Goal: Task Accomplishment & Management: Complete application form

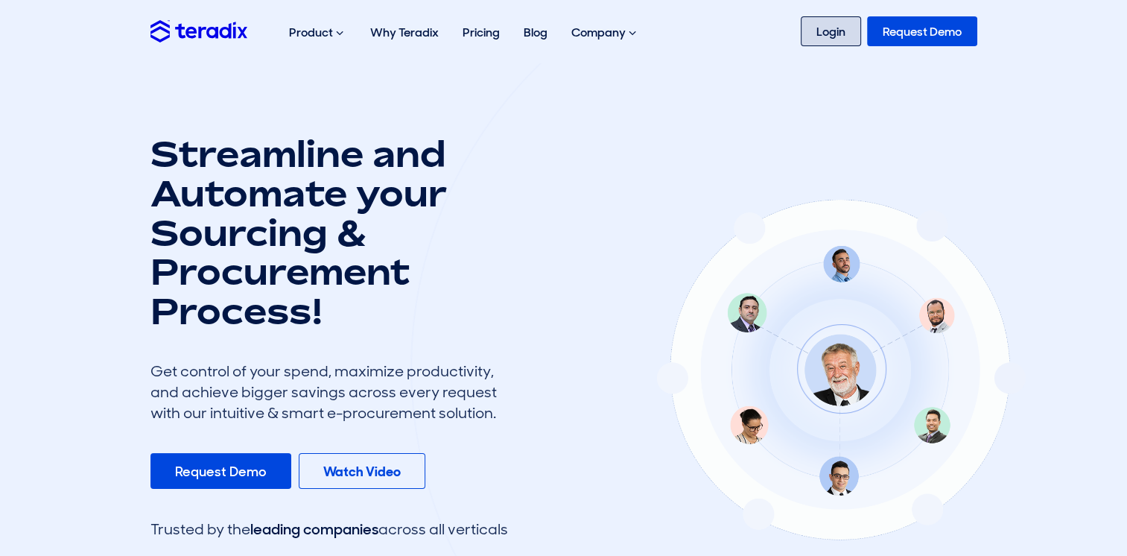
click at [832, 38] on link "Login" at bounding box center [831, 31] width 60 height 30
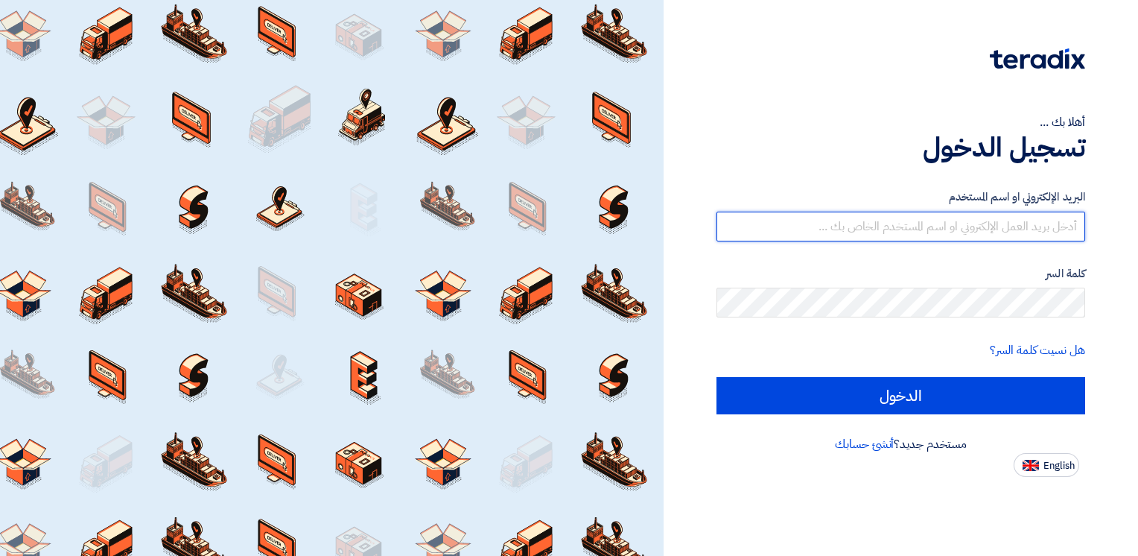
click at [968, 229] on input "text" at bounding box center [901, 227] width 369 height 30
type input "[EMAIL_ADDRESS][DOMAIN_NAME]"
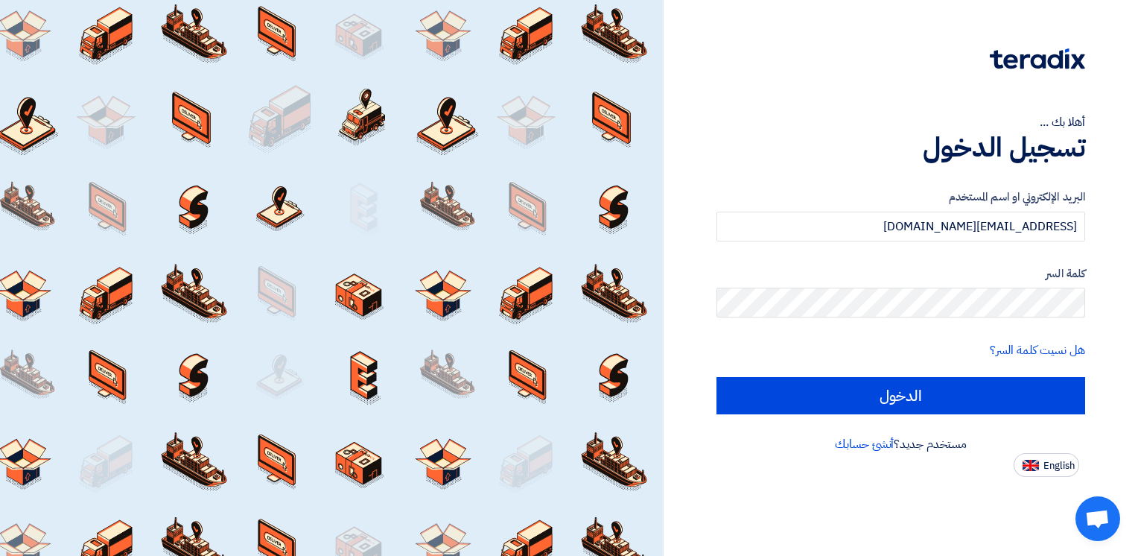
click at [997, 320] on form "البريد الإلكتروني او اسم المستخدم [EMAIL_ADDRESS][DOMAIN_NAME] كلمة السر هل نسي…" at bounding box center [901, 301] width 369 height 226
click at [717, 377] on input "الدخول" at bounding box center [901, 395] width 369 height 37
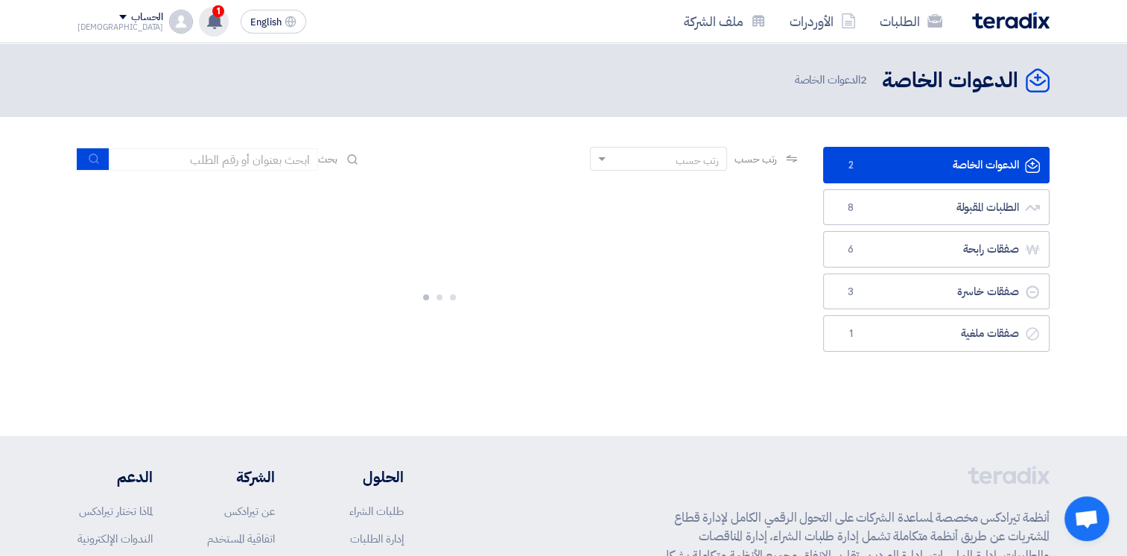
click at [207, 19] on use at bounding box center [214, 21] width 15 height 16
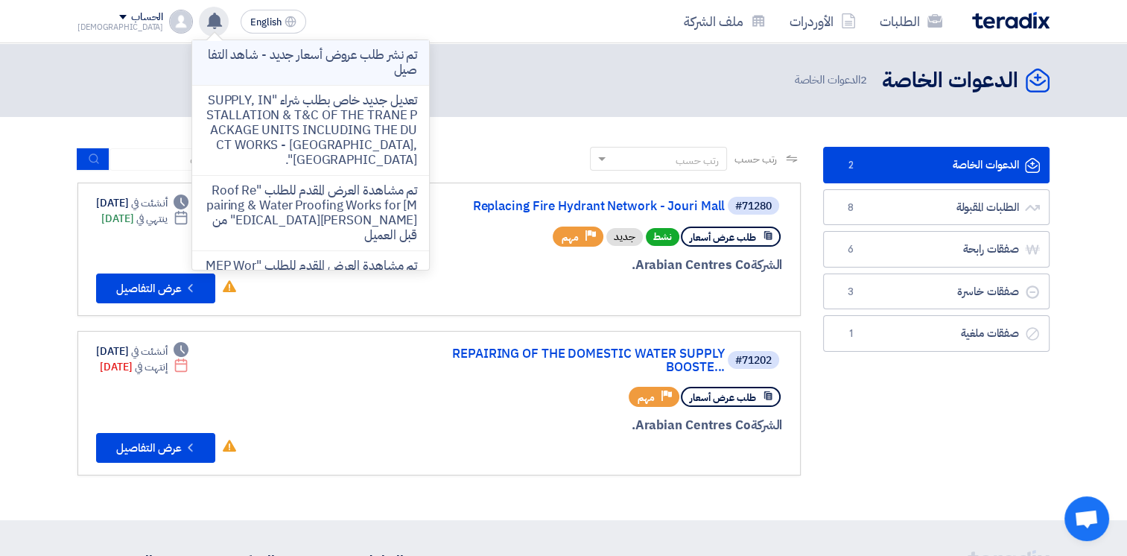
click at [283, 60] on p "تم نشر طلب عروض أسعار جديد - شاهد التفاصيل" at bounding box center [310, 63] width 213 height 30
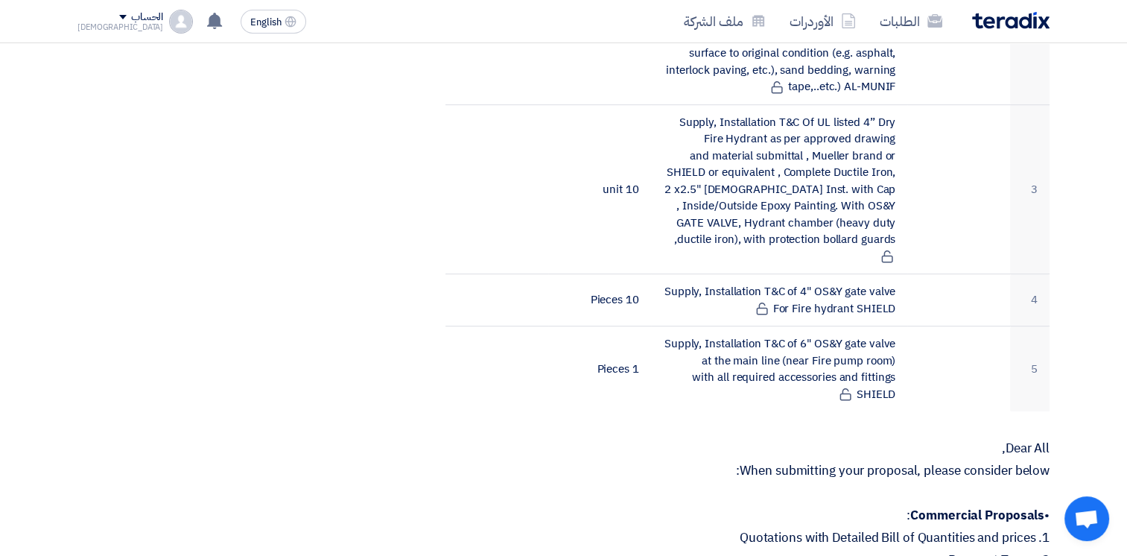
scroll to position [372, 0]
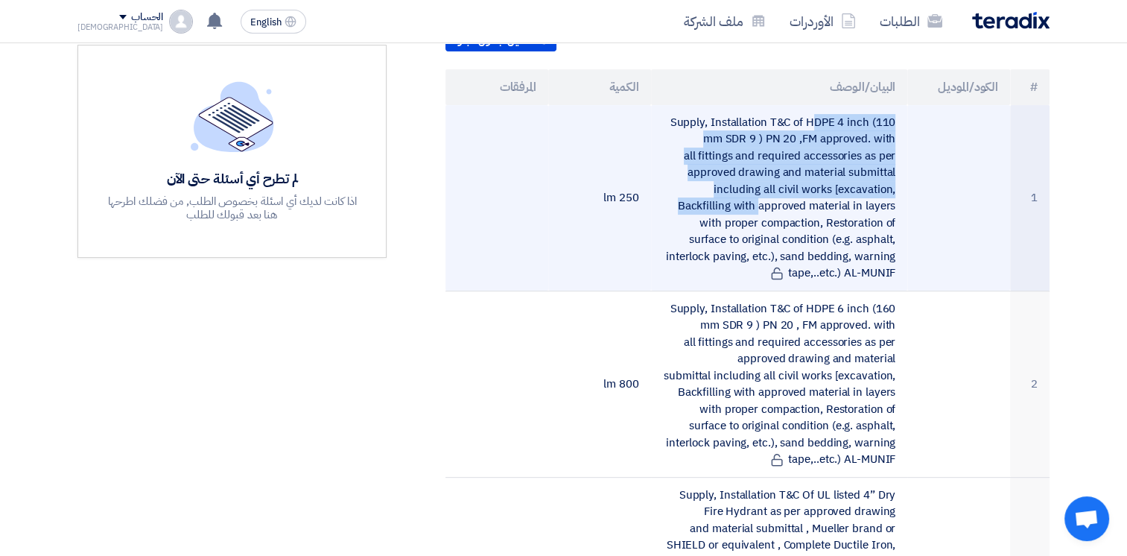
drag, startPoint x: 734, startPoint y: 121, endPoint x: 844, endPoint y: 180, distance: 124.7
click at [844, 180] on td "Supply, Installation T&C of HDPE 4 inch (110 mm SDR 9 ) PN 20 ,FM approved. wit…" at bounding box center [779, 198] width 257 height 186
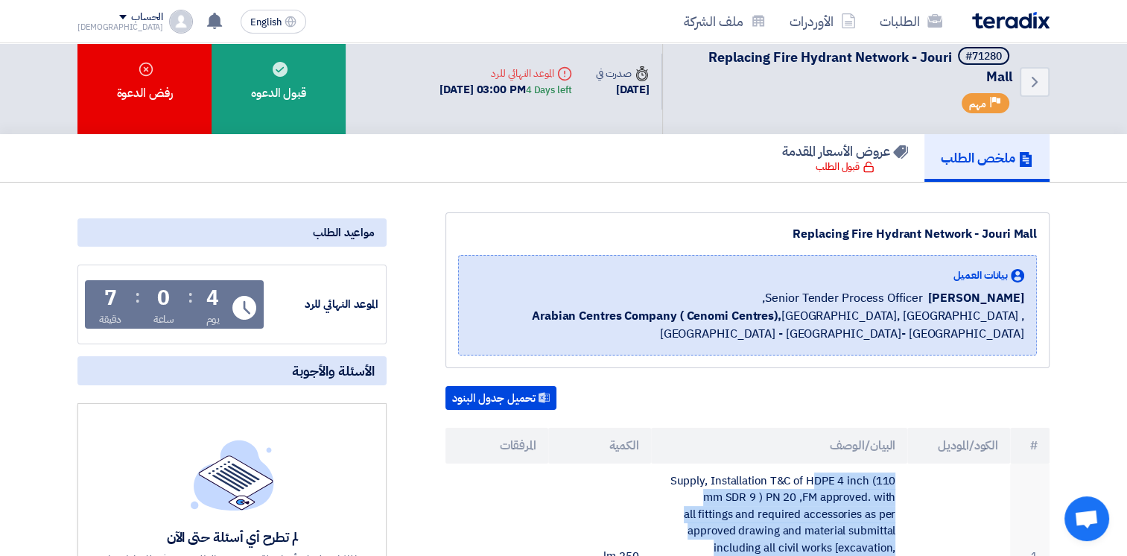
scroll to position [0, 0]
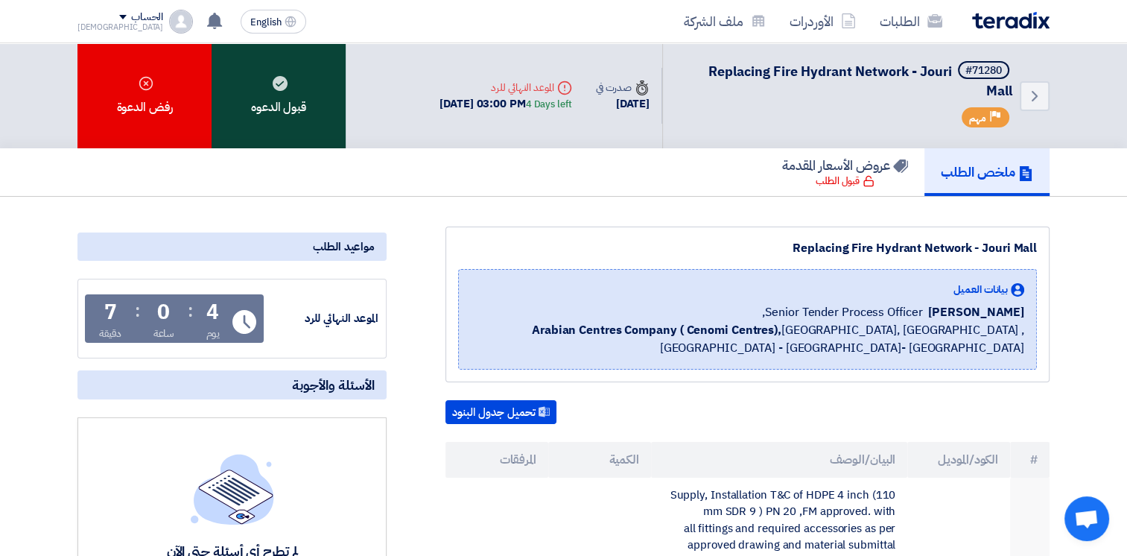
click at [295, 89] on div "قبول الدعوه" at bounding box center [279, 95] width 134 height 105
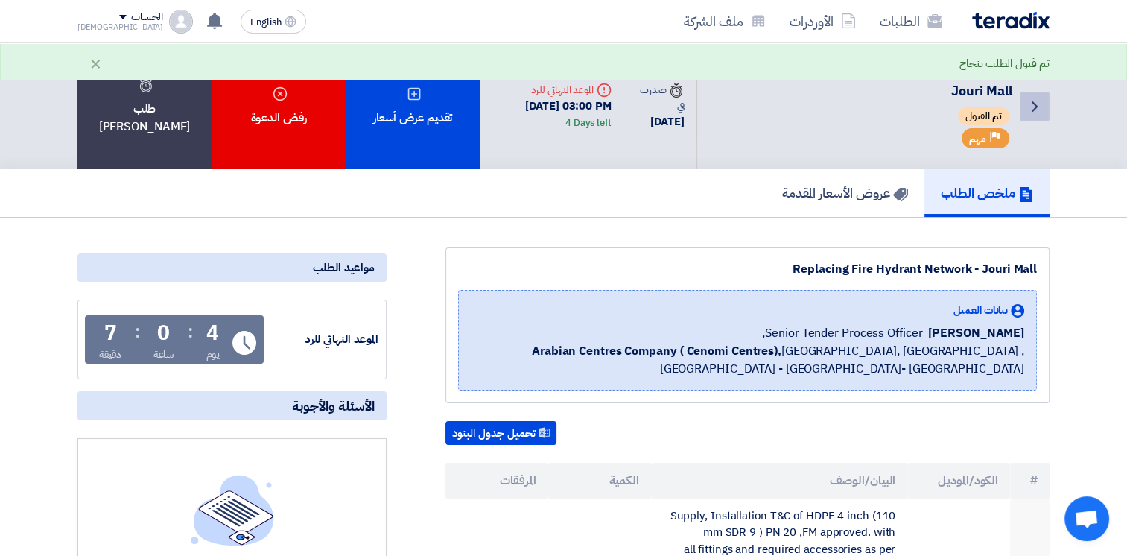
click at [1044, 112] on link "Back" at bounding box center [1035, 107] width 30 height 30
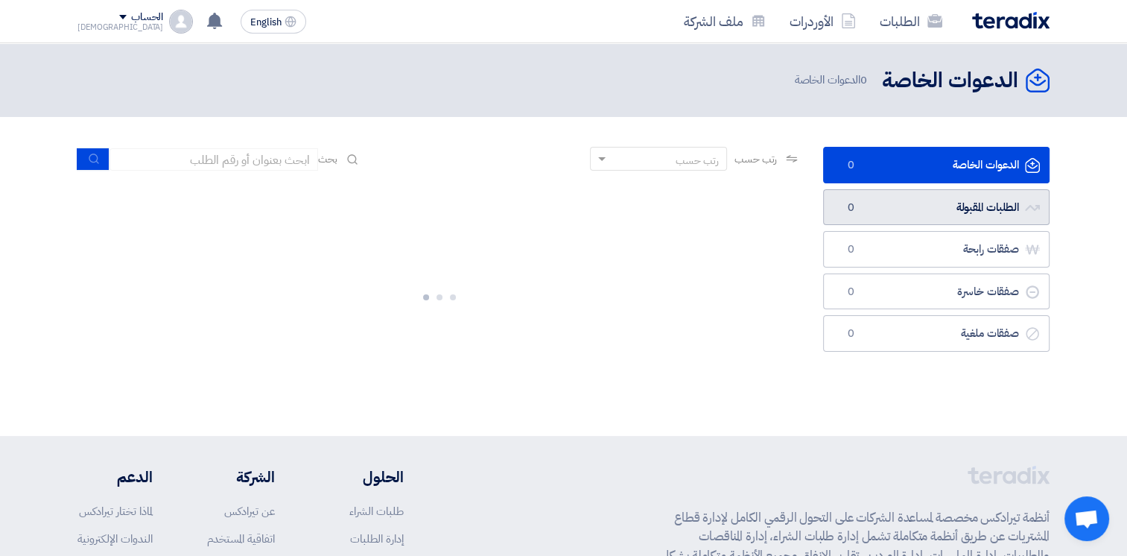
click at [994, 200] on link "الطلبات المقبولة الطلبات المقبولة 0" at bounding box center [936, 207] width 226 height 36
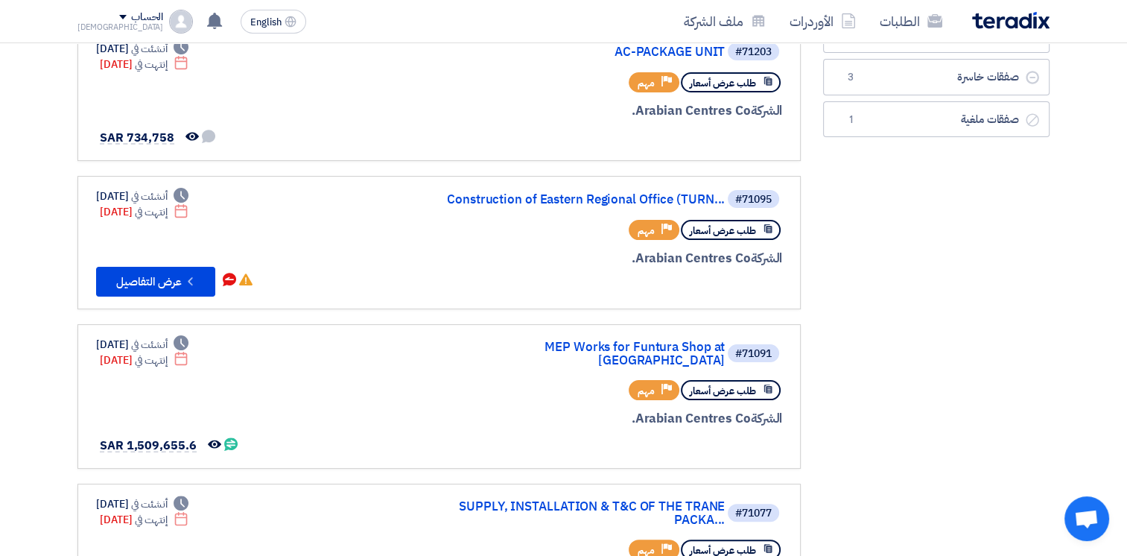
scroll to position [320, 0]
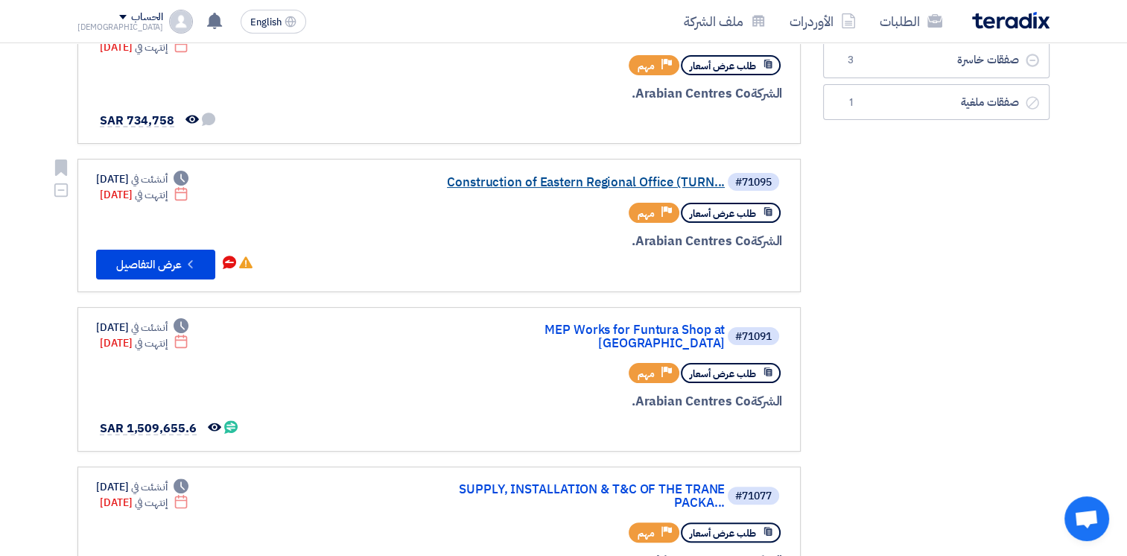
click at [503, 183] on link "Construction of Eastern Regional Office (TURN..." at bounding box center [576, 182] width 298 height 13
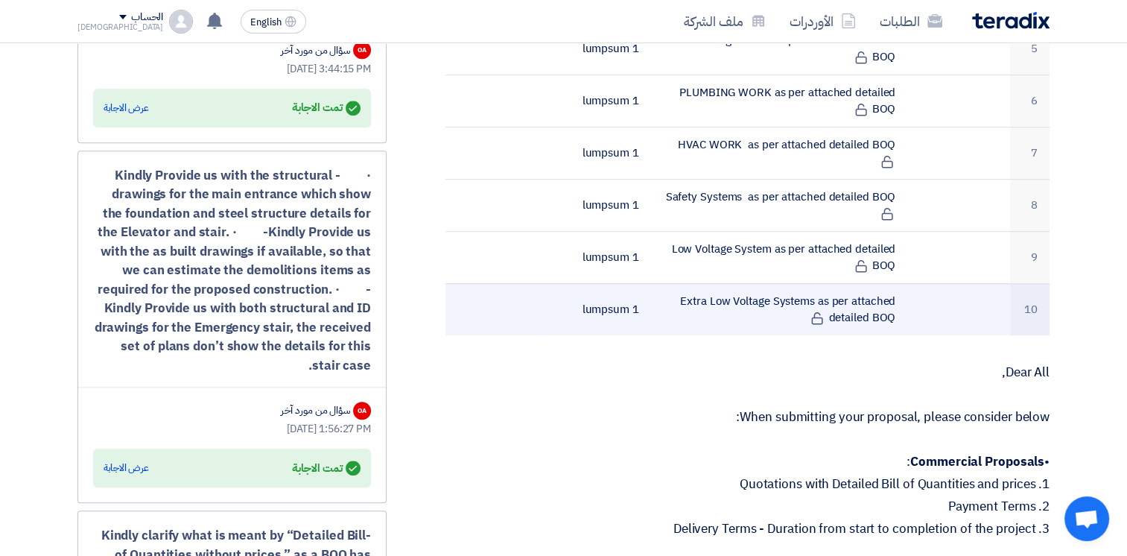
scroll to position [1117, 0]
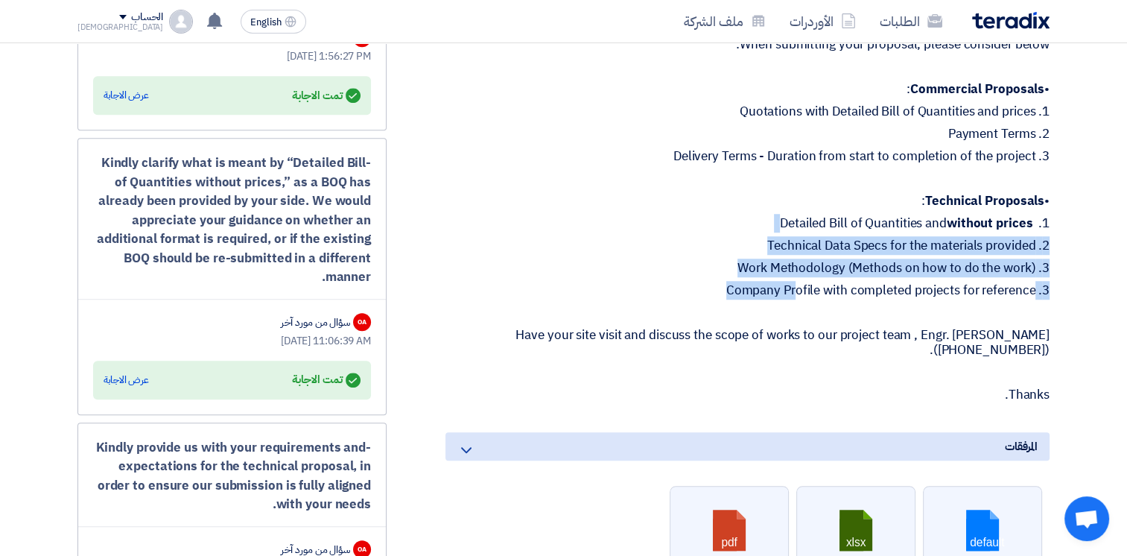
drag, startPoint x: 751, startPoint y: 200, endPoint x: 1006, endPoint y: 261, distance: 262.7
click at [1006, 261] on div "Dear All, When submitting your proposal, please consider below: • Commercial Pr…" at bounding box center [747, 198] width 604 height 410
drag, startPoint x: 1000, startPoint y: 254, endPoint x: 944, endPoint y: 223, distance: 64.0
click at [944, 238] on p "2. Technical Data Specs for the materials provided" at bounding box center [747, 245] width 604 height 15
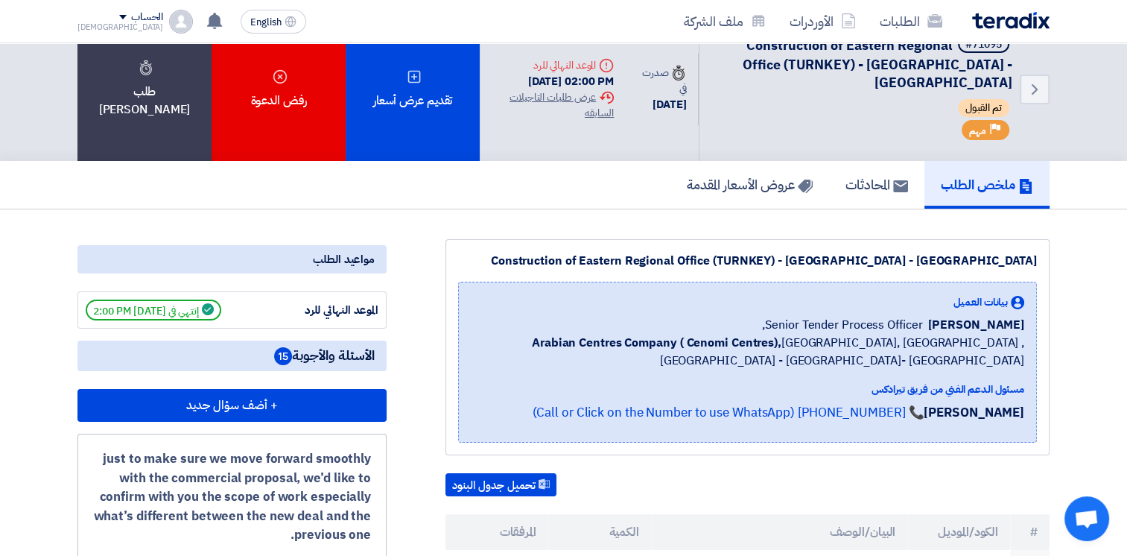
scroll to position [0, 0]
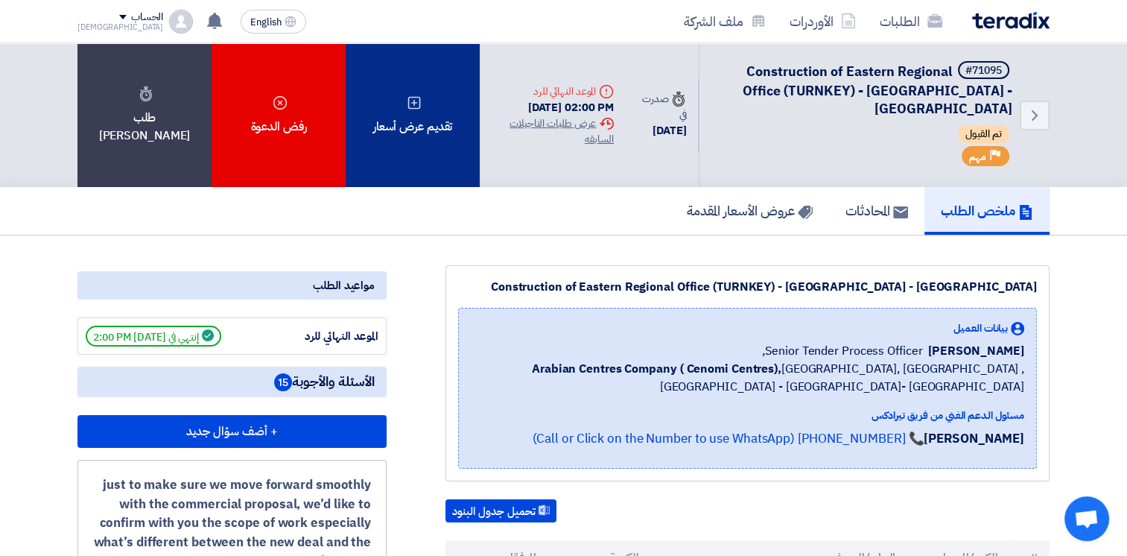
click at [400, 105] on div "تقديم عرض أسعار" at bounding box center [413, 115] width 134 height 144
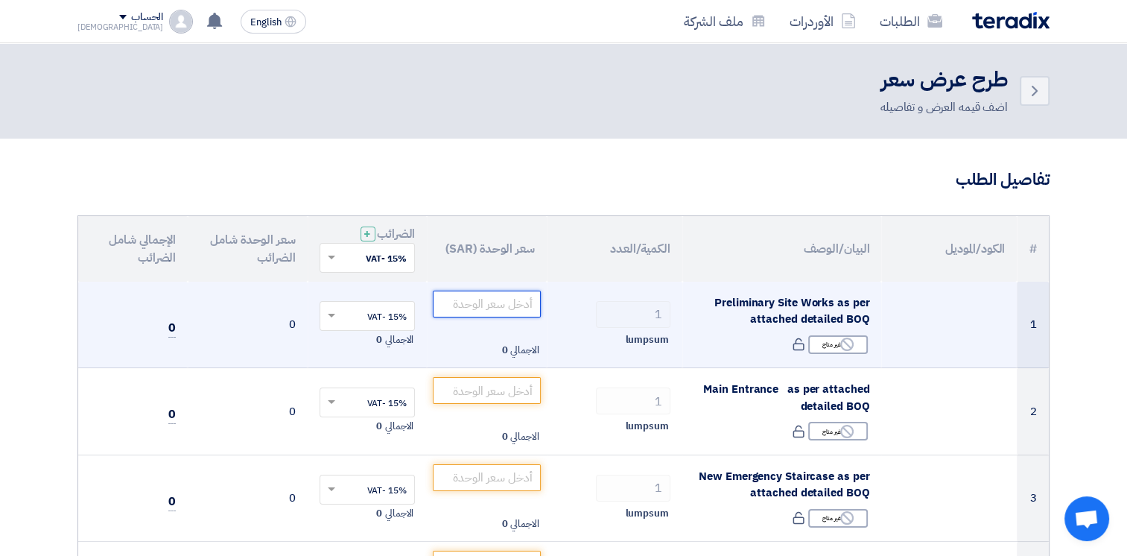
click at [509, 309] on input "number" at bounding box center [487, 303] width 108 height 27
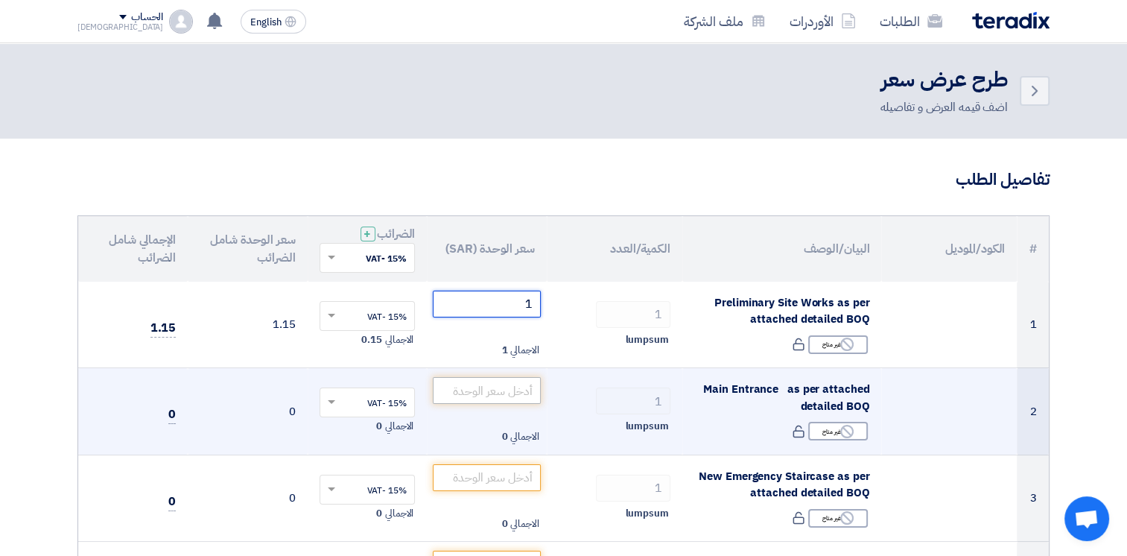
type input "1"
click at [536, 384] on input "number" at bounding box center [487, 390] width 108 height 27
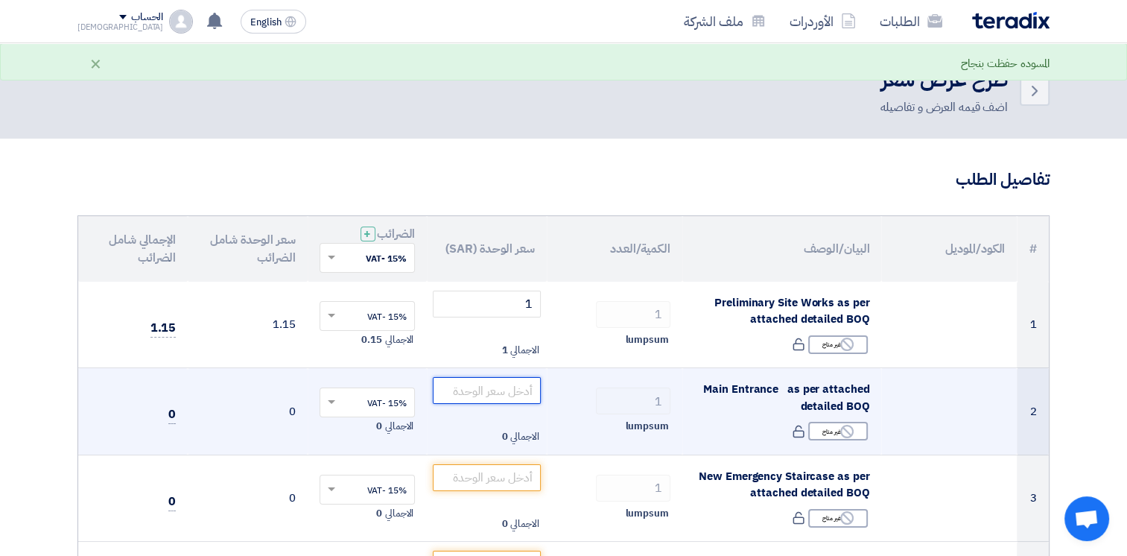
paste input "1150430.00"
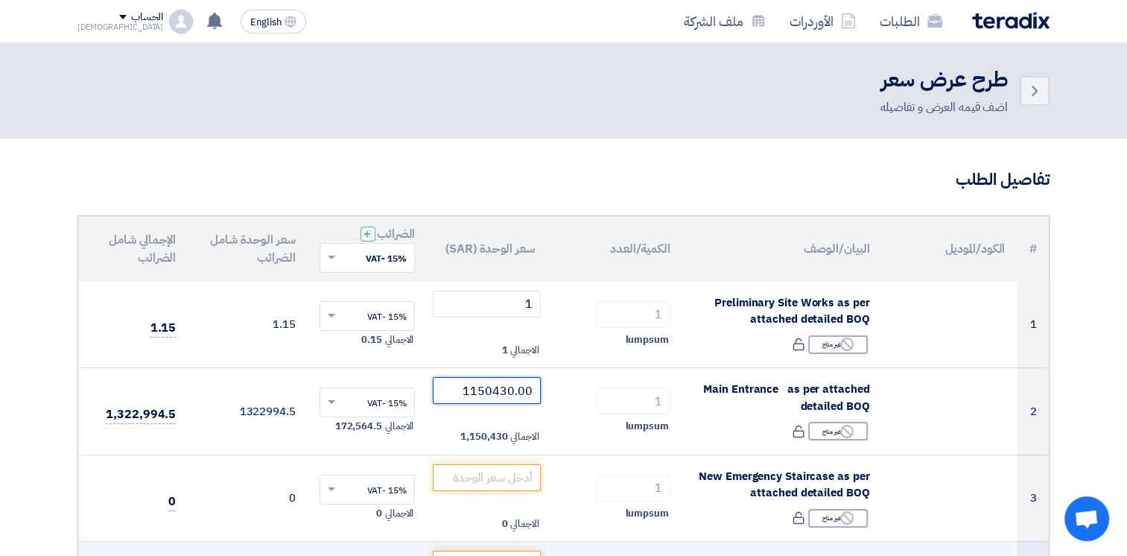
type input "1150430.00"
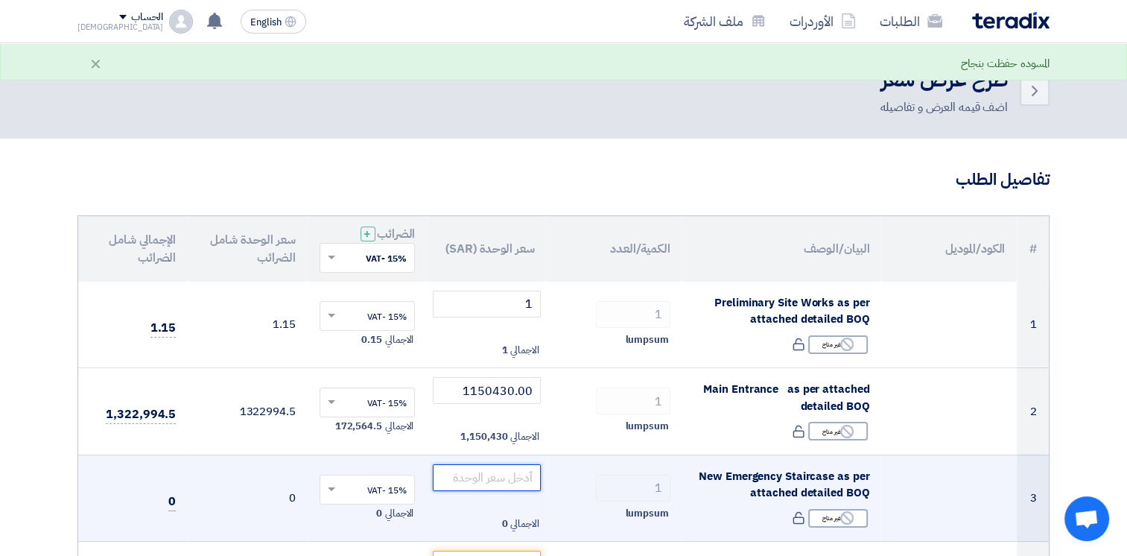
click at [492, 475] on input "number" at bounding box center [487, 477] width 108 height 27
paste input "115520.00"
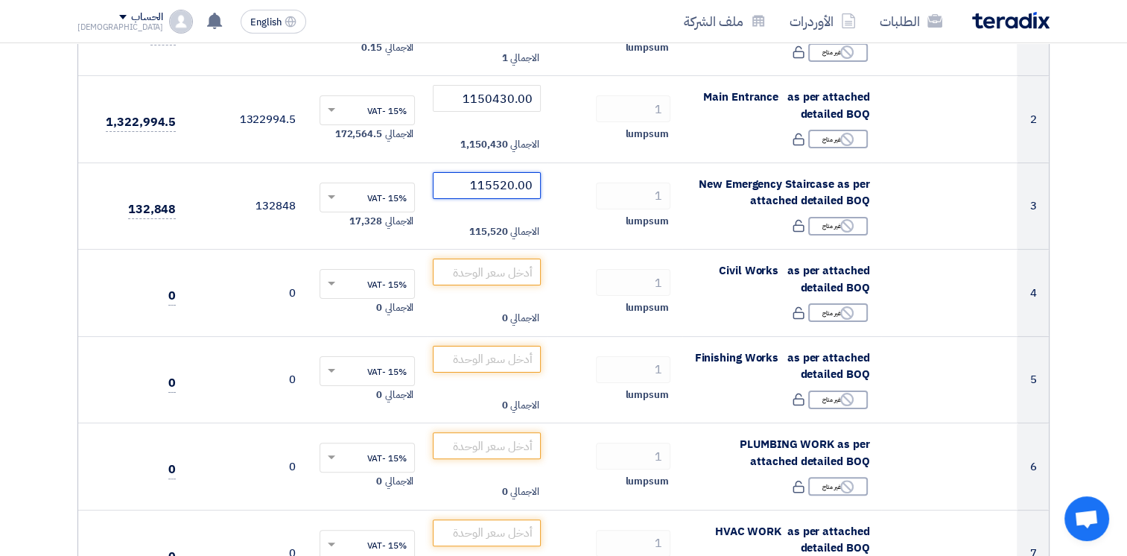
scroll to position [295, 0]
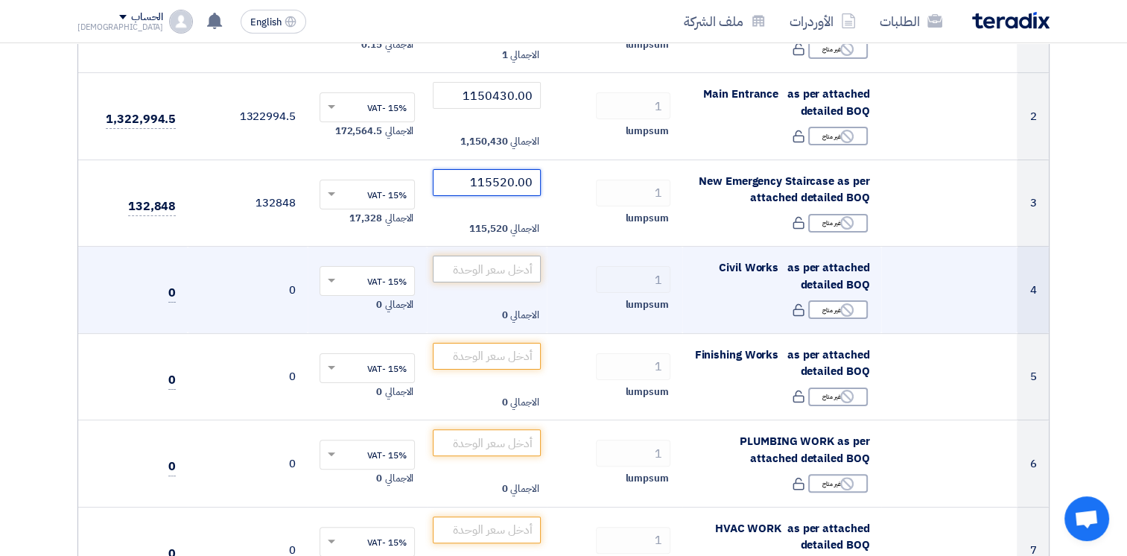
type input "115520.00"
click at [498, 276] on input "number" at bounding box center [487, 268] width 108 height 27
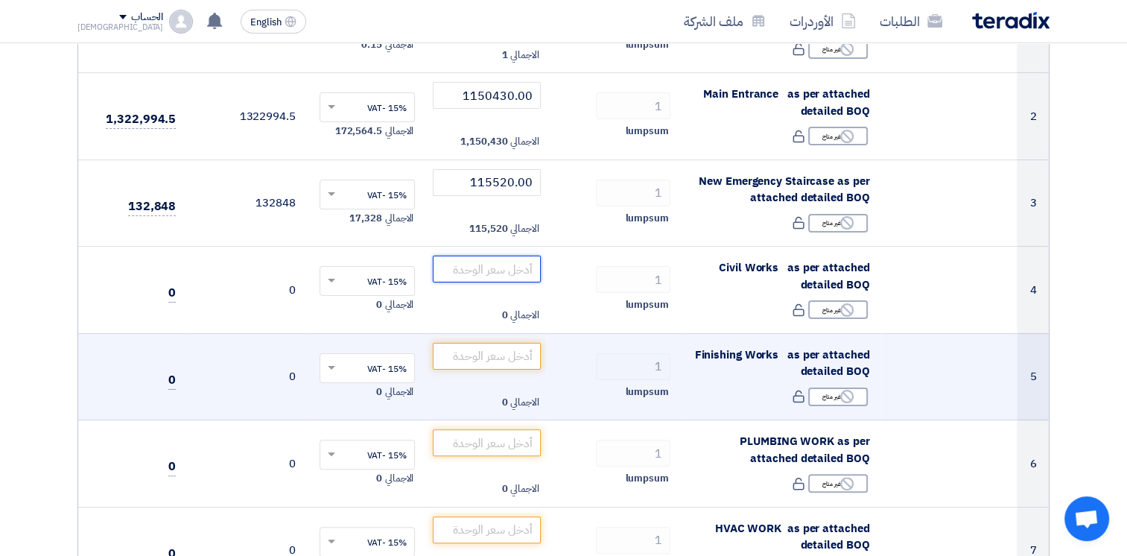
paste input "444700.00"
type input "444700.00"
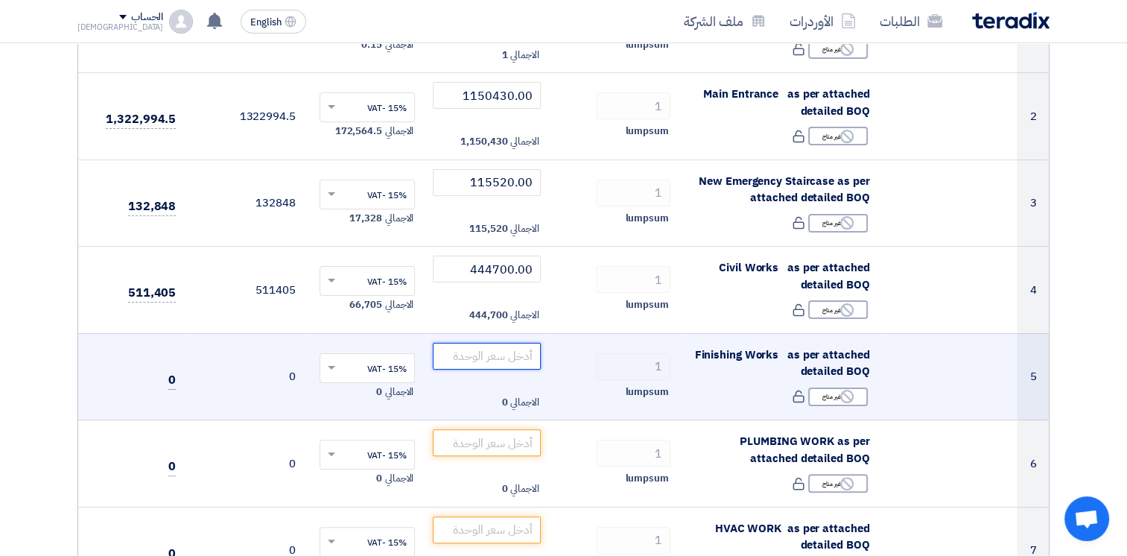
click at [509, 356] on input "number" at bounding box center [487, 356] width 108 height 27
paste input "1845920.00"
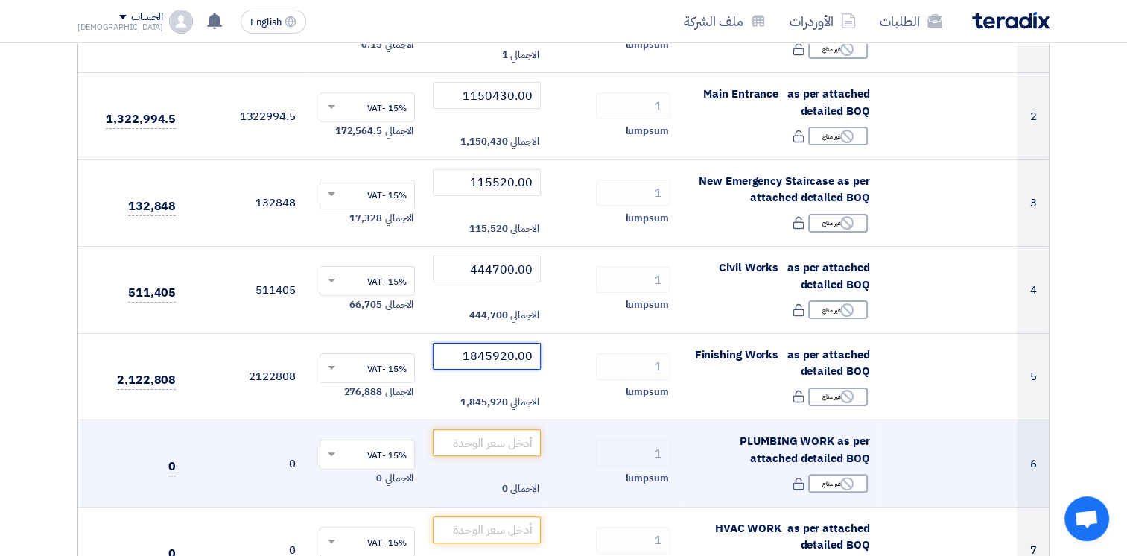
type input "1845920.00"
click at [505, 428] on td "الاجمالي 0" at bounding box center [487, 463] width 120 height 87
click at [511, 446] on input "number" at bounding box center [487, 442] width 108 height 27
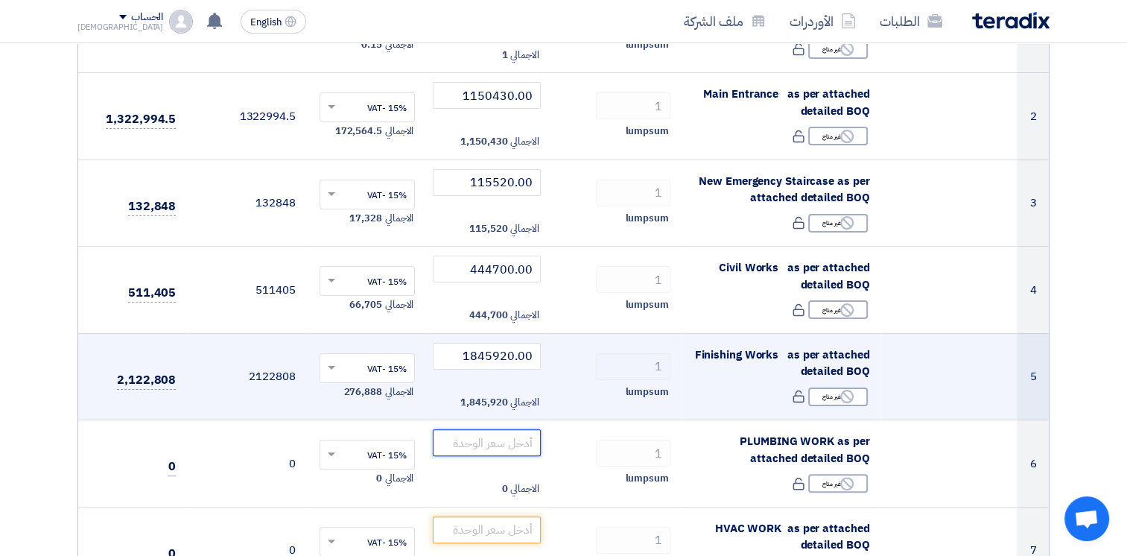
paste input "249200.00"
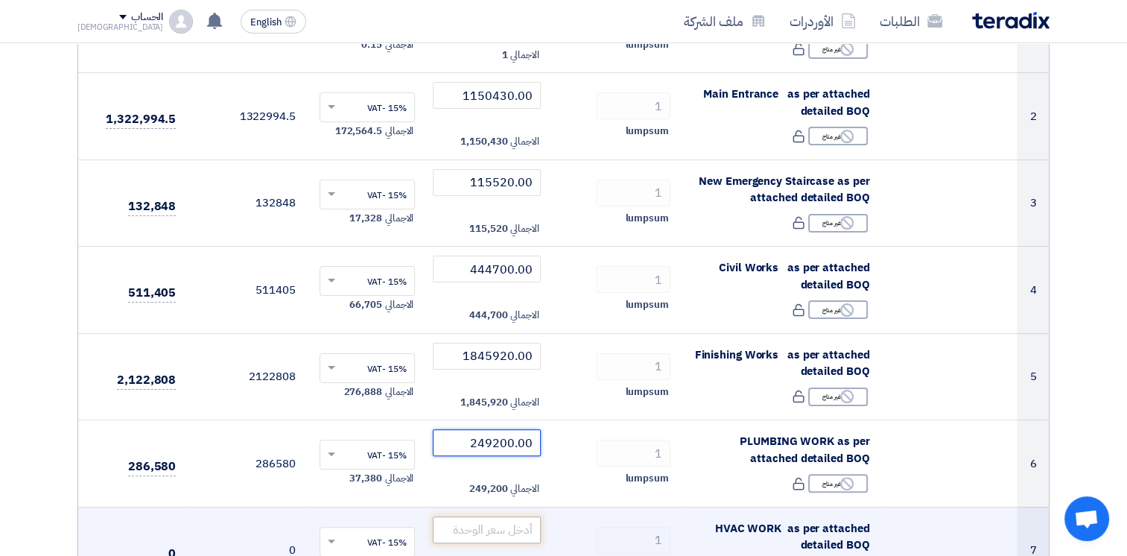
type input "249200.00"
click at [501, 526] on input "number" at bounding box center [487, 529] width 108 height 27
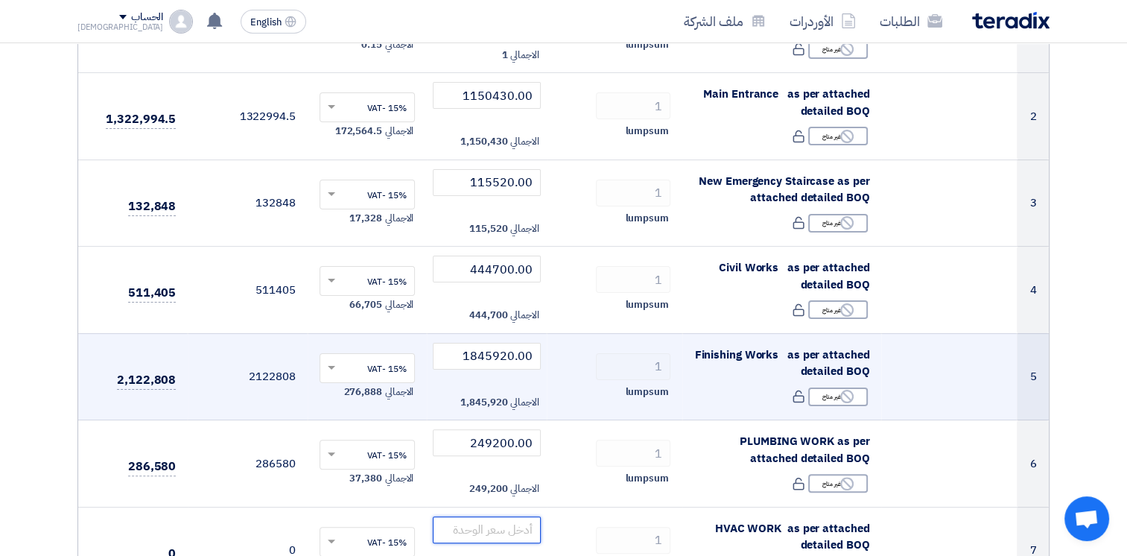
scroll to position [667, 0]
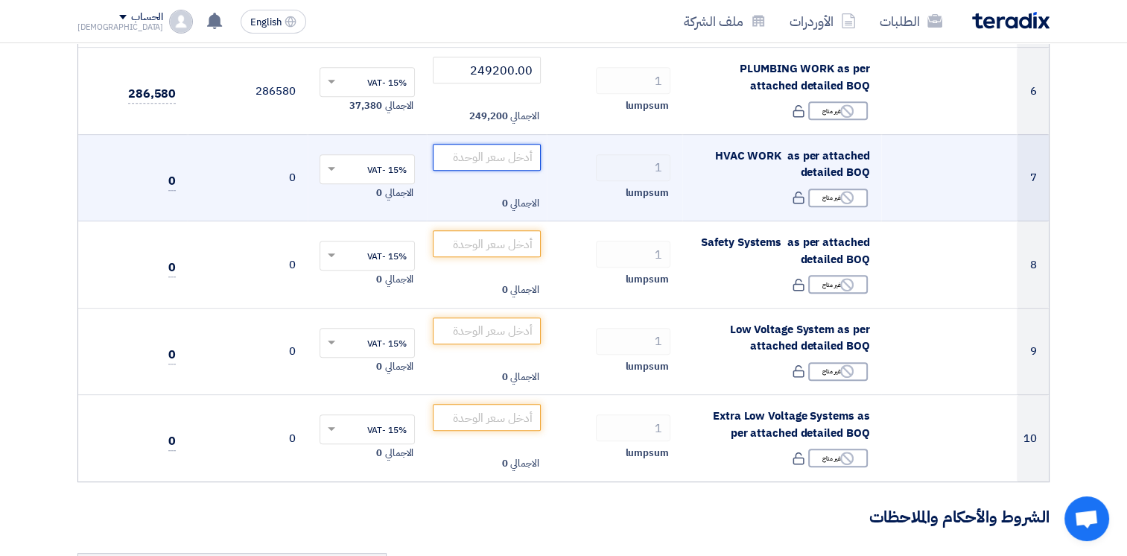
paste input "1222080.00"
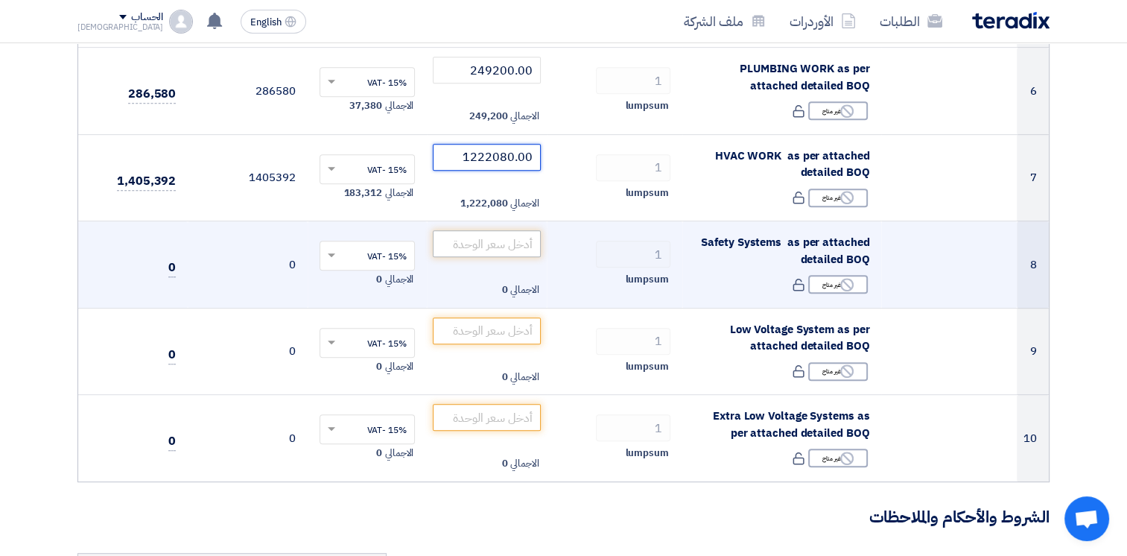
type input "1222080.00"
click at [512, 249] on input "number" at bounding box center [487, 243] width 108 height 27
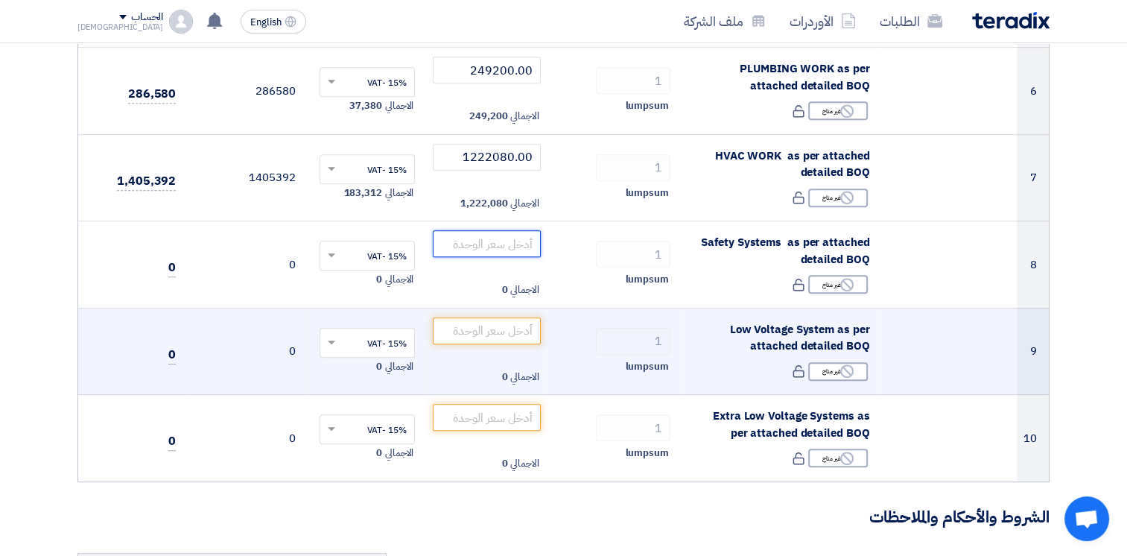
paste input "342030.00"
type input "342030.00"
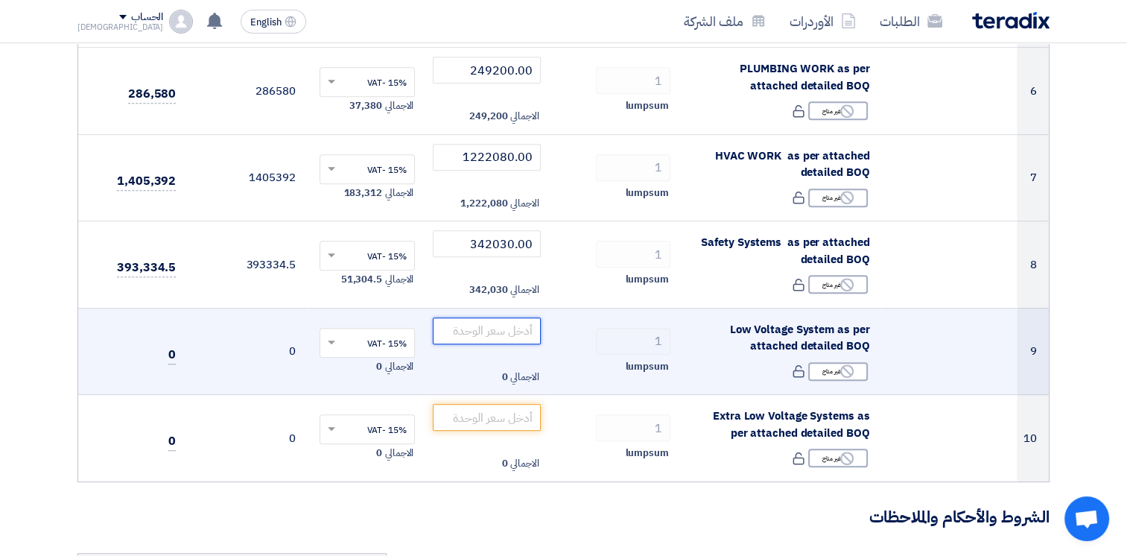
click at [518, 317] on input "number" at bounding box center [487, 330] width 108 height 27
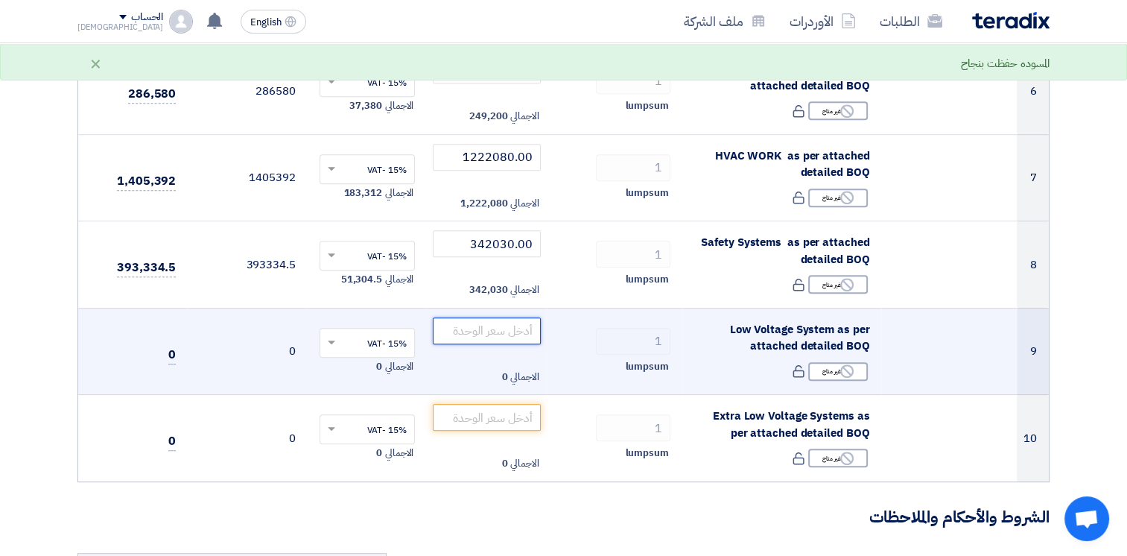
paste input "839280.00"
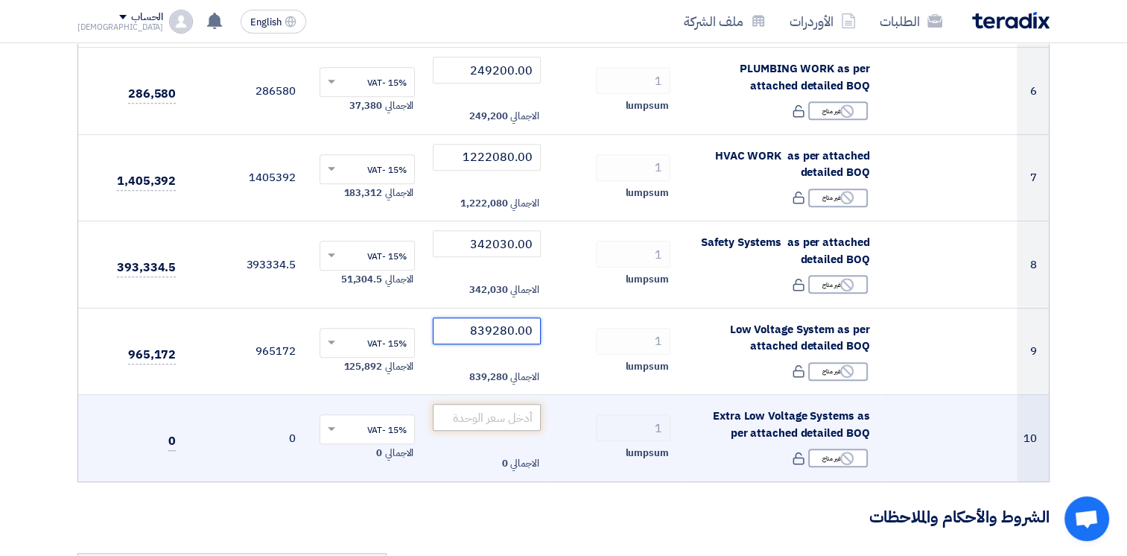
type input "839280.00"
click at [506, 404] on input "number" at bounding box center [487, 417] width 108 height 27
paste input "236600.00"
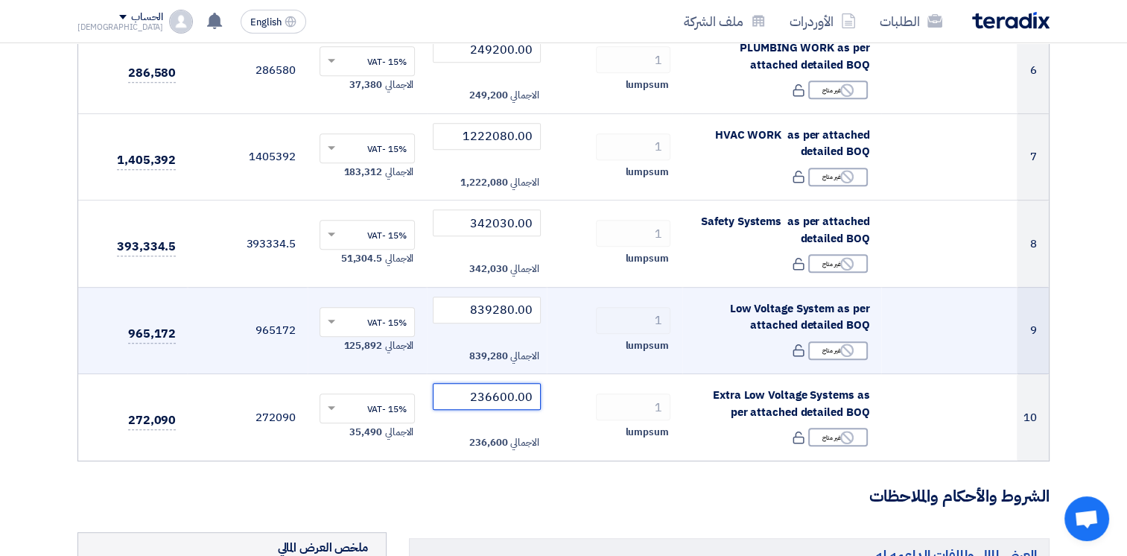
scroll to position [1040, 0]
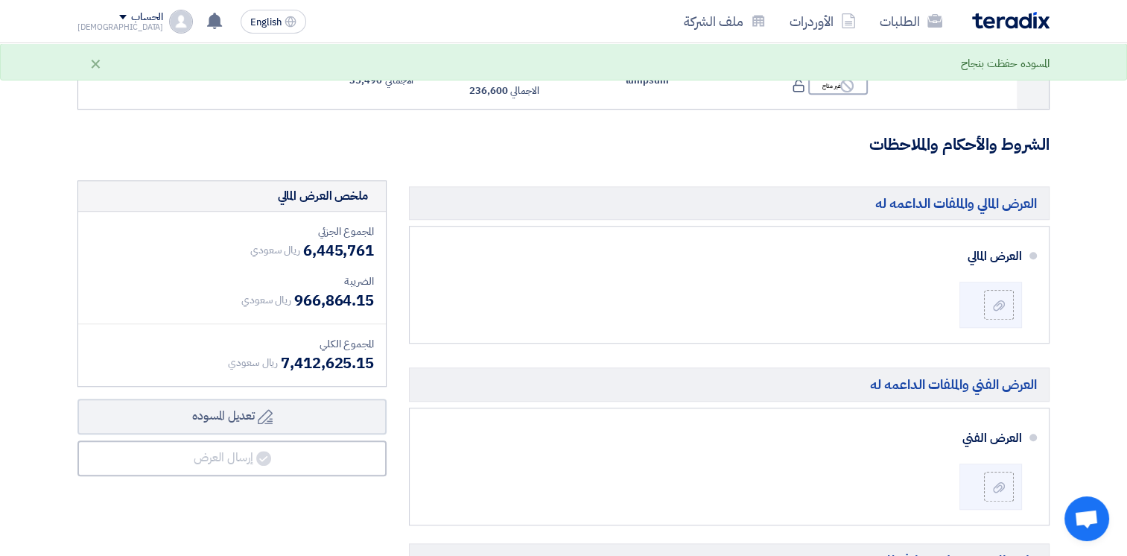
type input "236600.00"
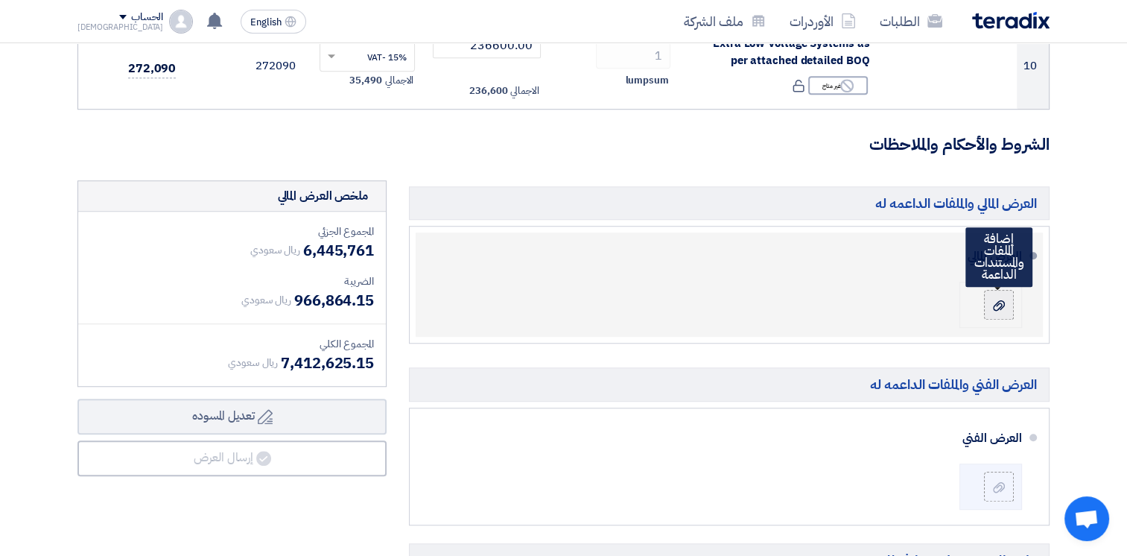
click at [990, 300] on div at bounding box center [999, 304] width 18 height 15
click at [0, 0] on input "file" at bounding box center [0, 0] width 0 height 0
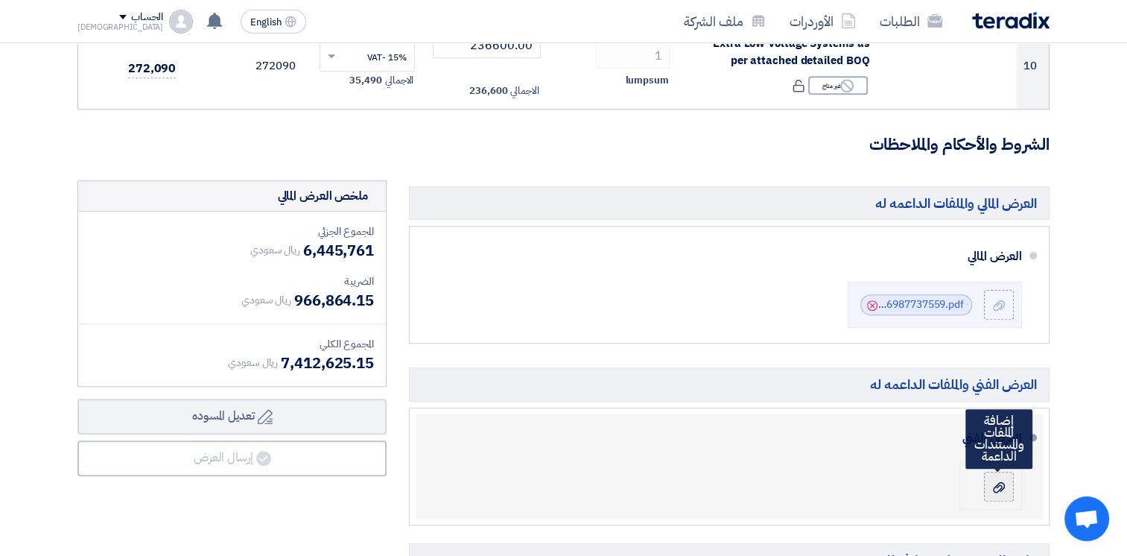
click at [1004, 488] on icon at bounding box center [999, 487] width 12 height 12
click at [0, 0] on input "file" at bounding box center [0, 0] width 0 height 0
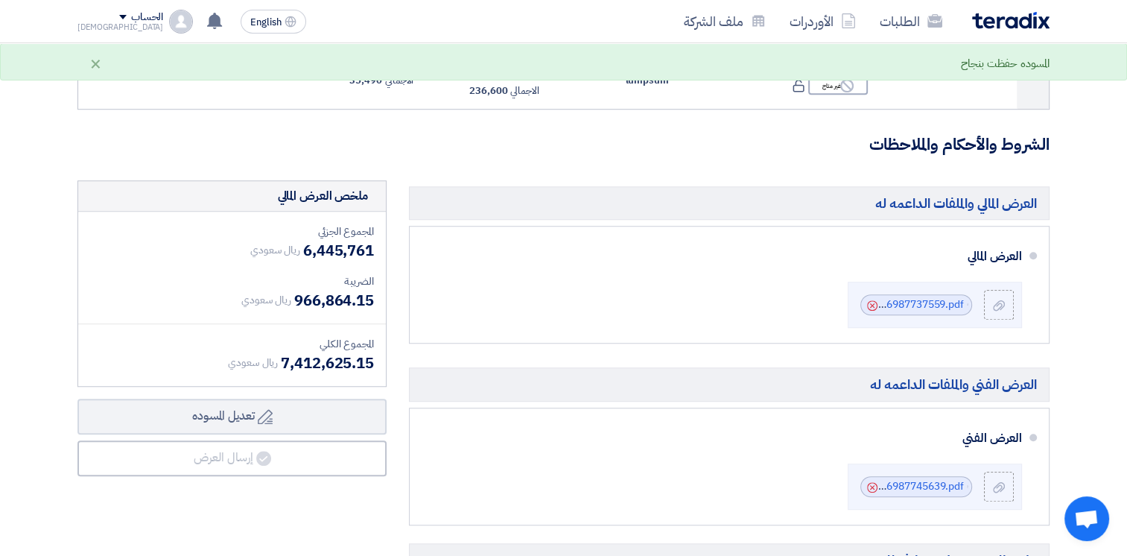
scroll to position [1412, 0]
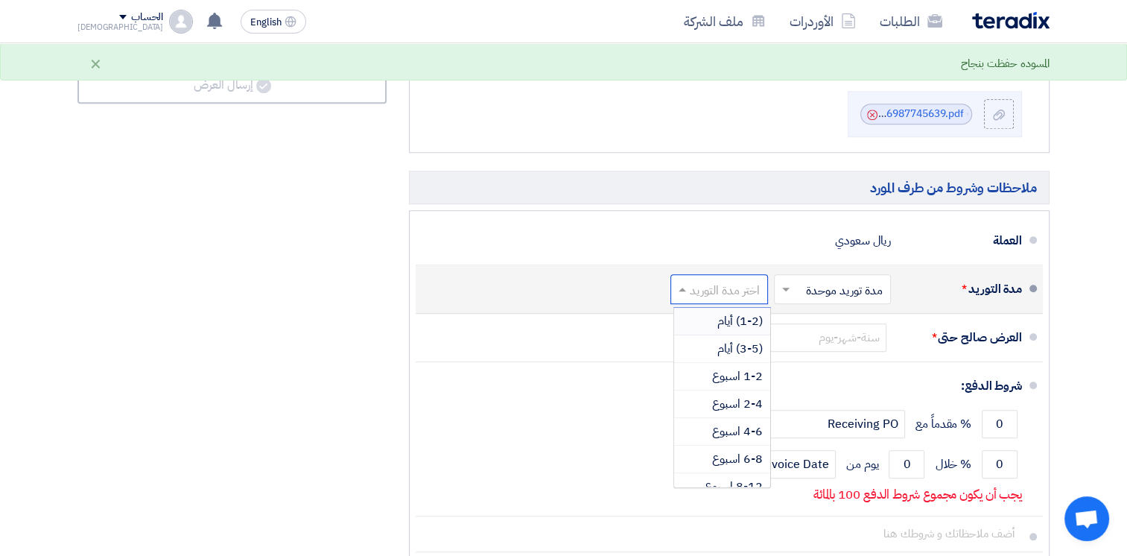
click at [752, 285] on input "text" at bounding box center [716, 290] width 90 height 22
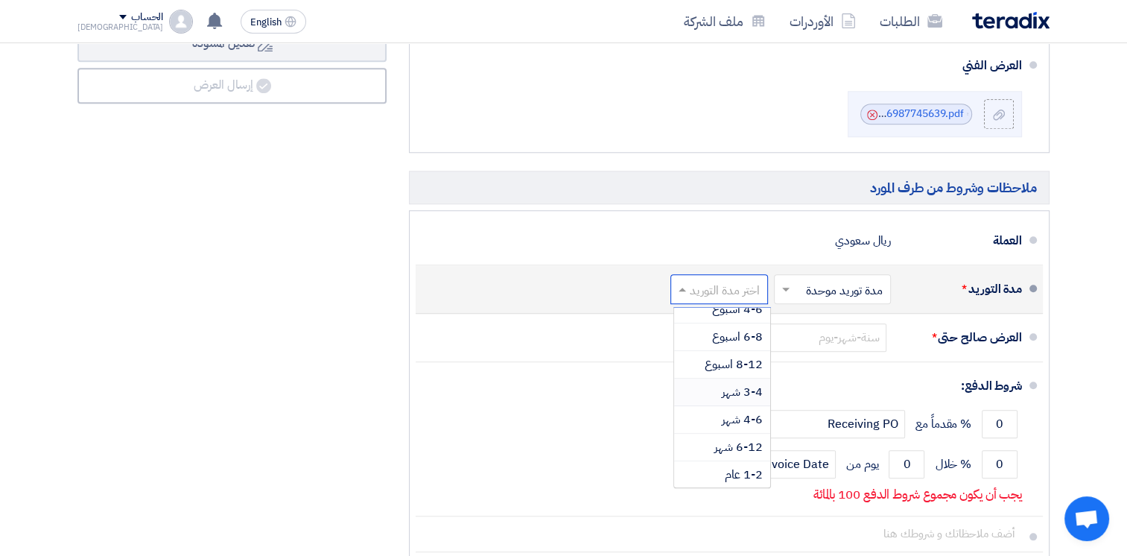
click at [726, 384] on span "3-4 شهر" at bounding box center [742, 392] width 41 height 18
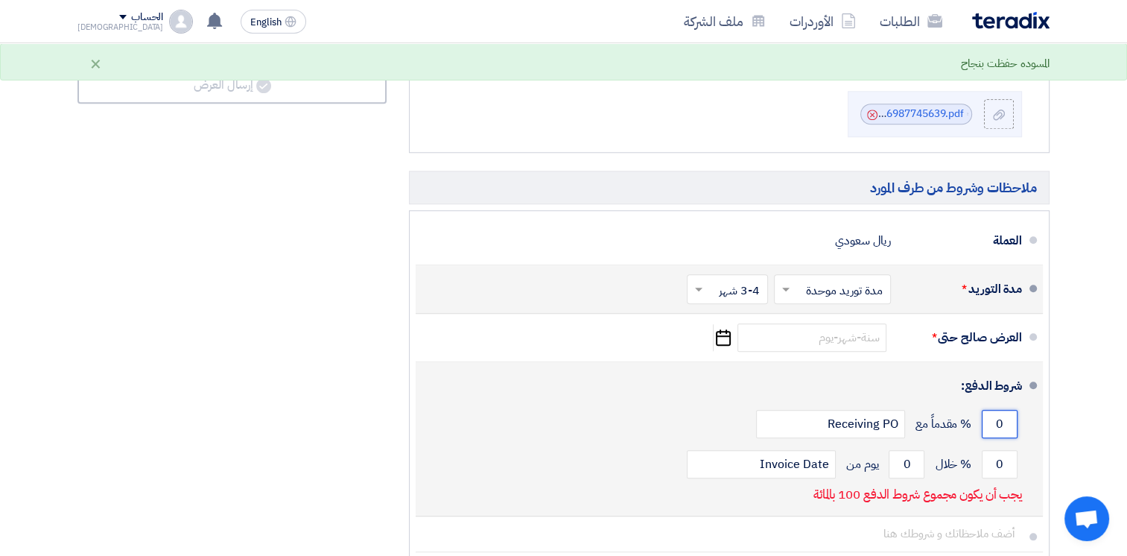
drag, startPoint x: 993, startPoint y: 422, endPoint x: 1016, endPoint y: 424, distance: 23.2
click at [1016, 424] on input "0" at bounding box center [1000, 424] width 36 height 28
type input "30"
drag, startPoint x: 1000, startPoint y: 466, endPoint x: 992, endPoint y: 462, distance: 9.3
click at [991, 464] on input "0" at bounding box center [1000, 464] width 36 height 28
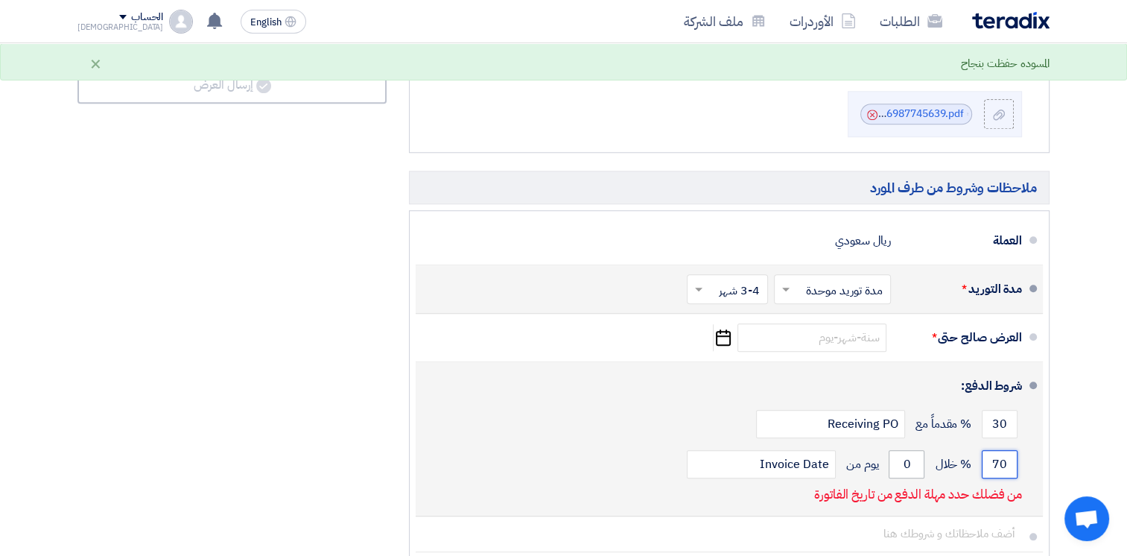
type input "70"
drag, startPoint x: 912, startPoint y: 460, endPoint x: 896, endPoint y: 457, distance: 16.8
click at [894, 460] on input "0" at bounding box center [907, 464] width 36 height 28
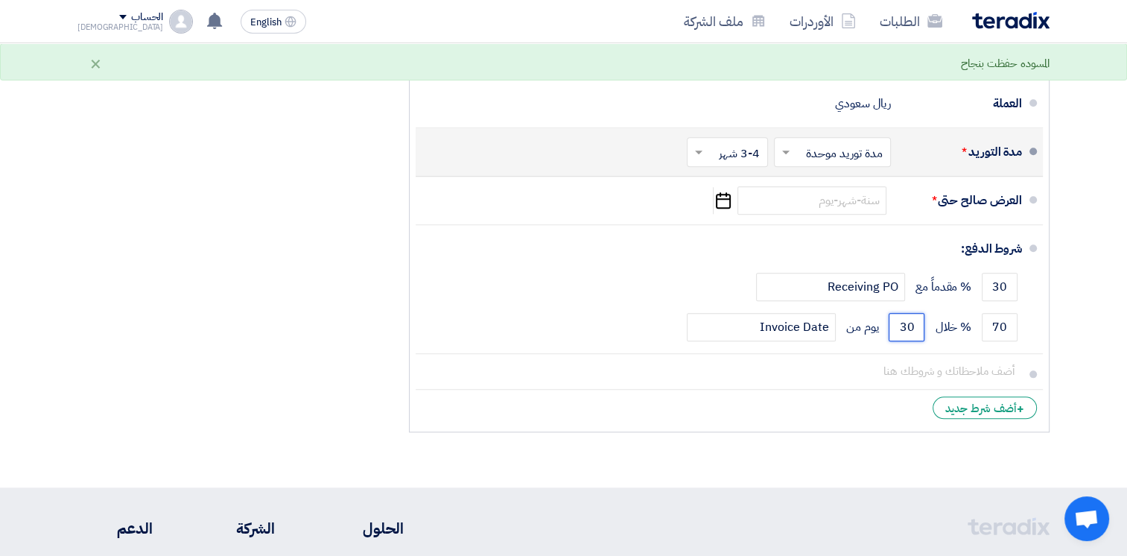
scroll to position [1663, 0]
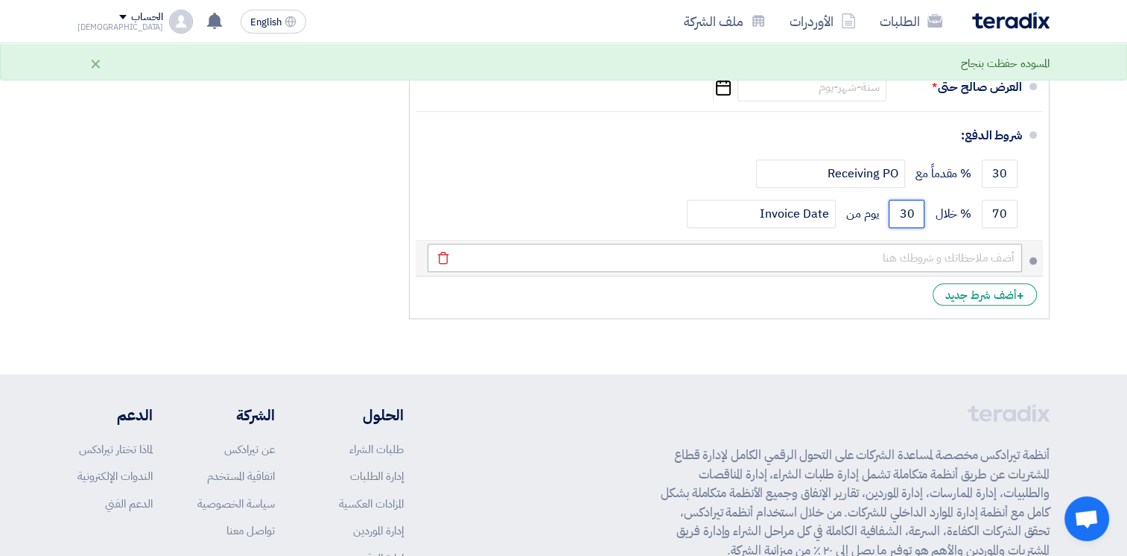
type input "30"
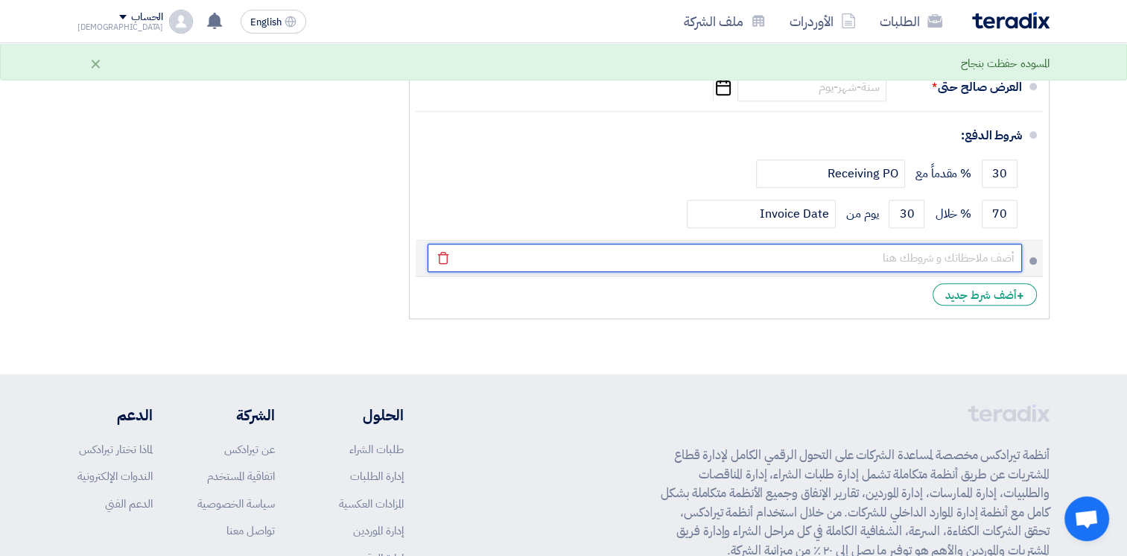
click at [967, 253] on input "text" at bounding box center [725, 258] width 594 height 28
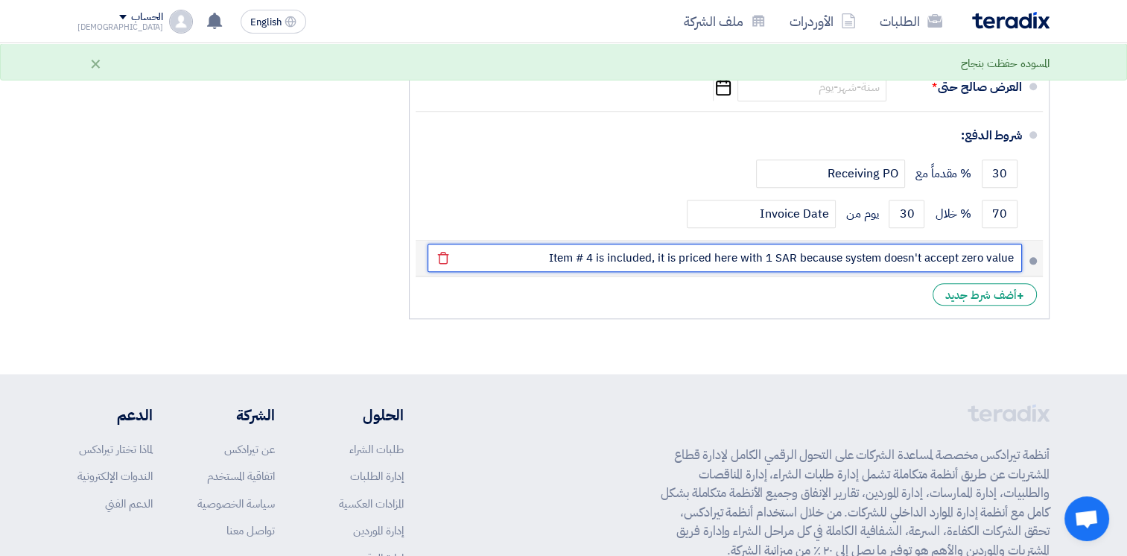
click at [599, 253] on input "Item # 4 is included, it is priced here with 1 SAR because system doesn't accep…" at bounding box center [725, 258] width 594 height 28
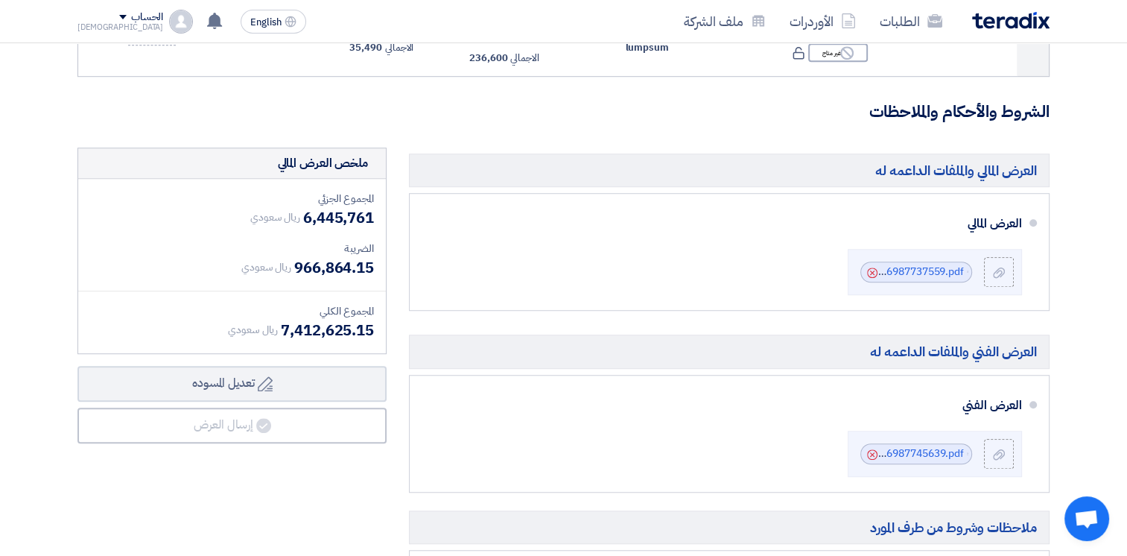
scroll to position [1445, 0]
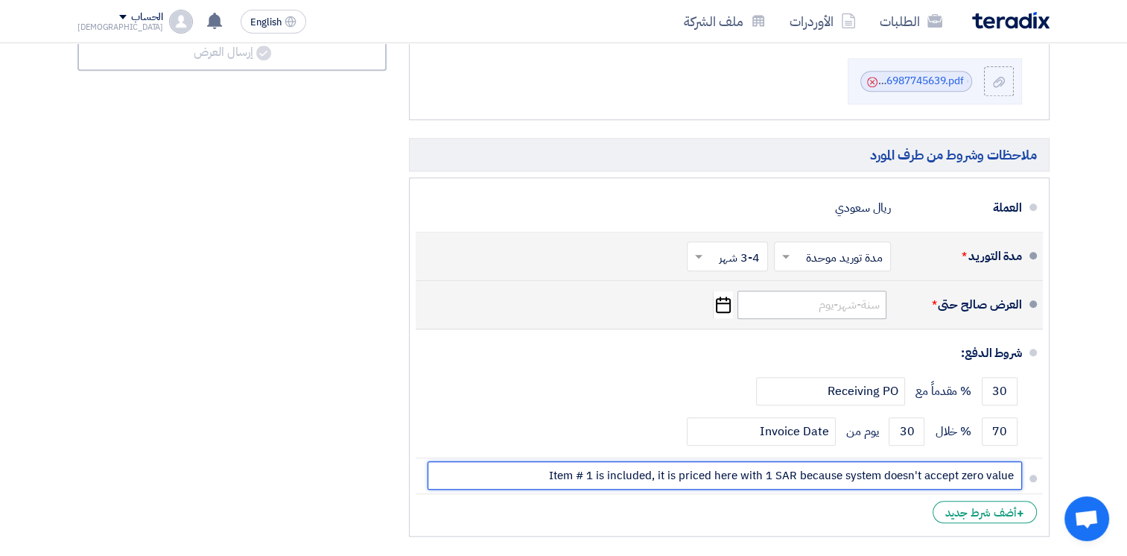
type input "Item # 1 is included, it is priced here with 1 SAR because system doesn't accep…"
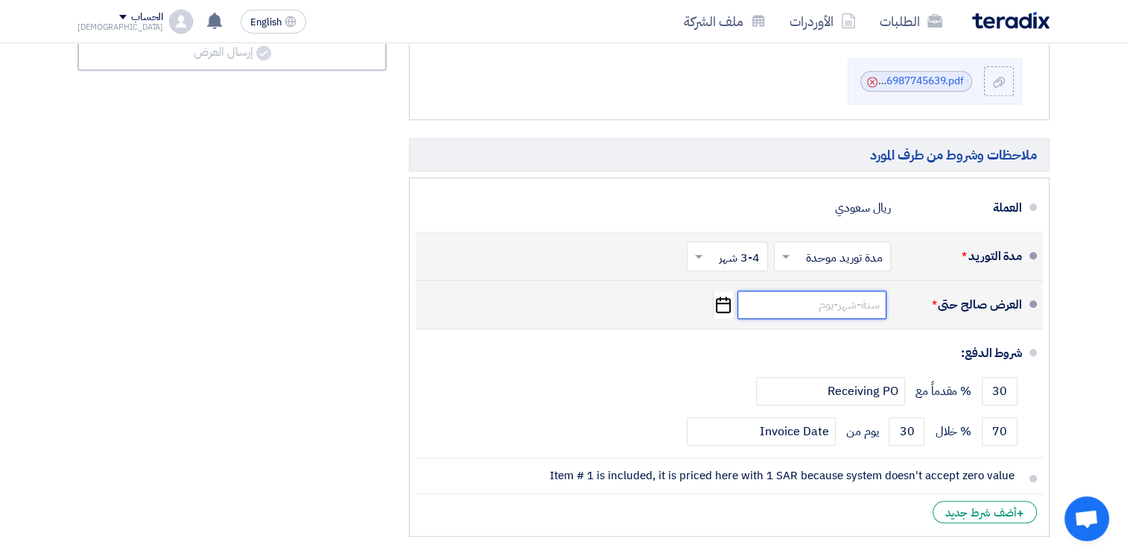
click at [787, 291] on input at bounding box center [811, 304] width 149 height 28
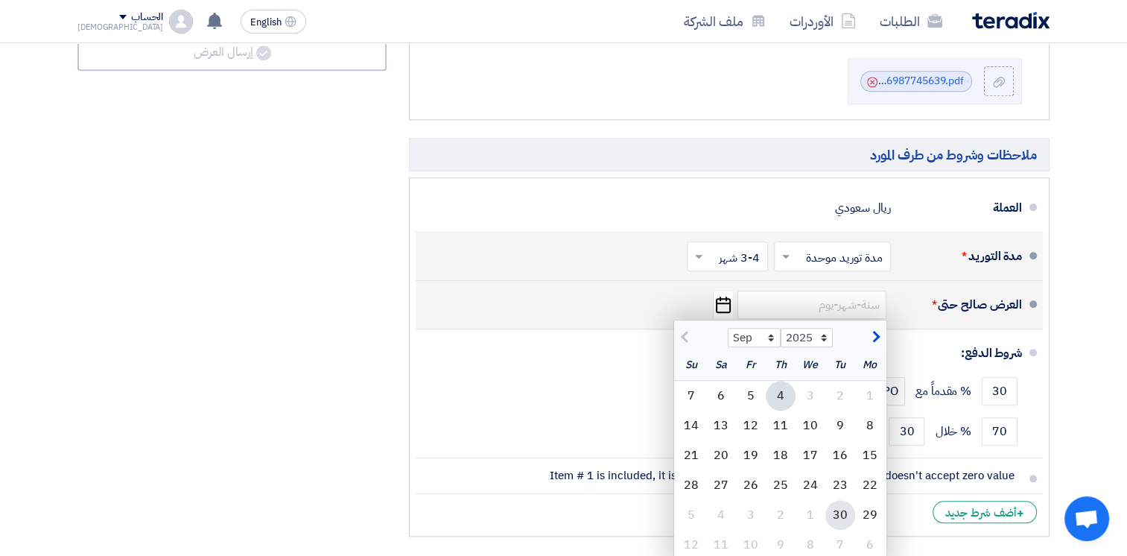
click at [841, 518] on div "30" at bounding box center [840, 515] width 30 height 30
type input "[DATE]"
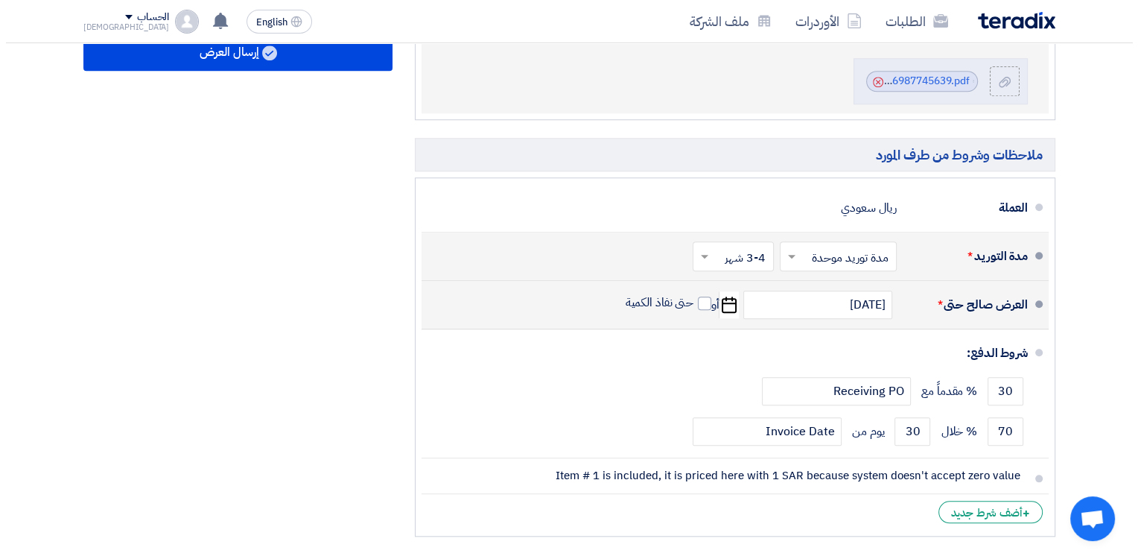
scroll to position [1073, 0]
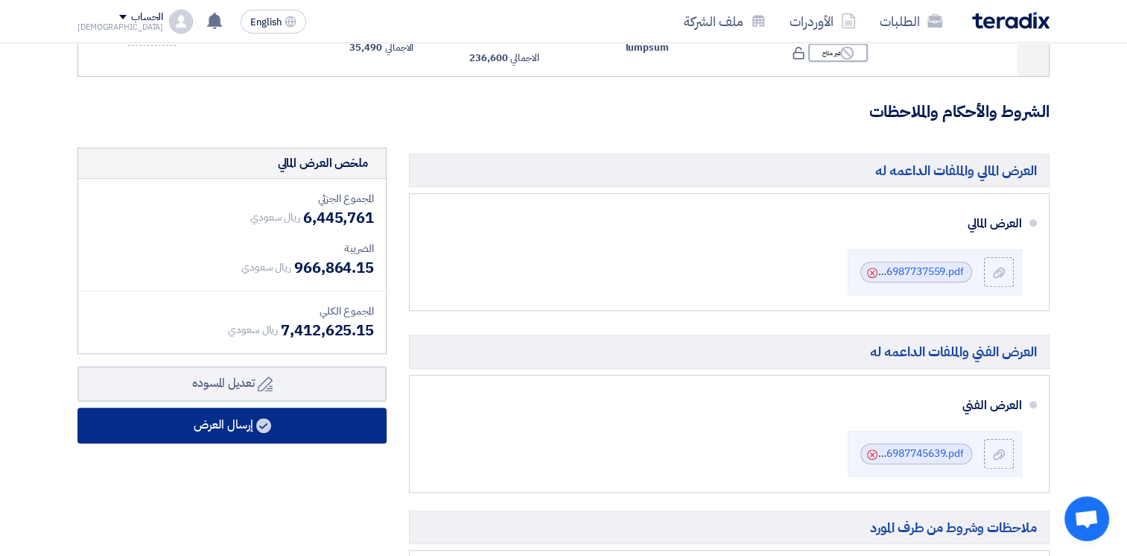
click at [290, 423] on button "إرسال العرض" at bounding box center [231, 425] width 309 height 36
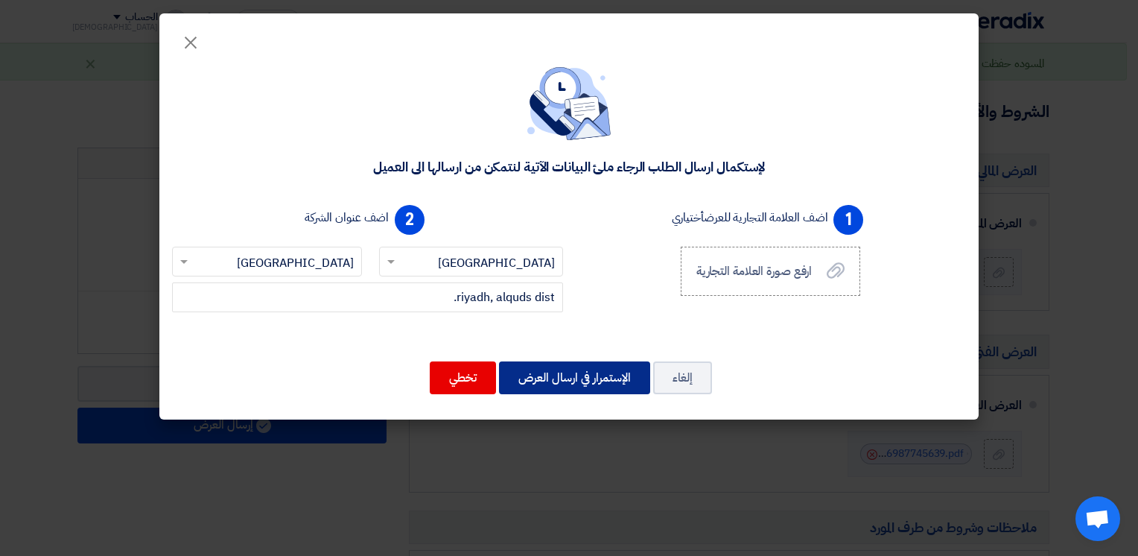
click at [572, 373] on button "الإستمرار في ارسال العرض" at bounding box center [574, 377] width 151 height 33
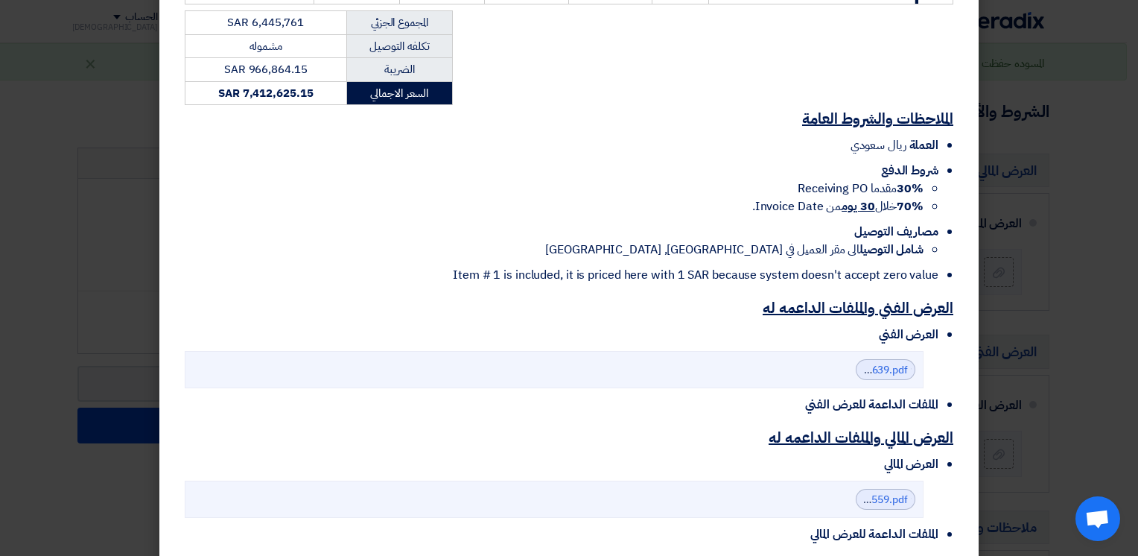
scroll to position [796, 0]
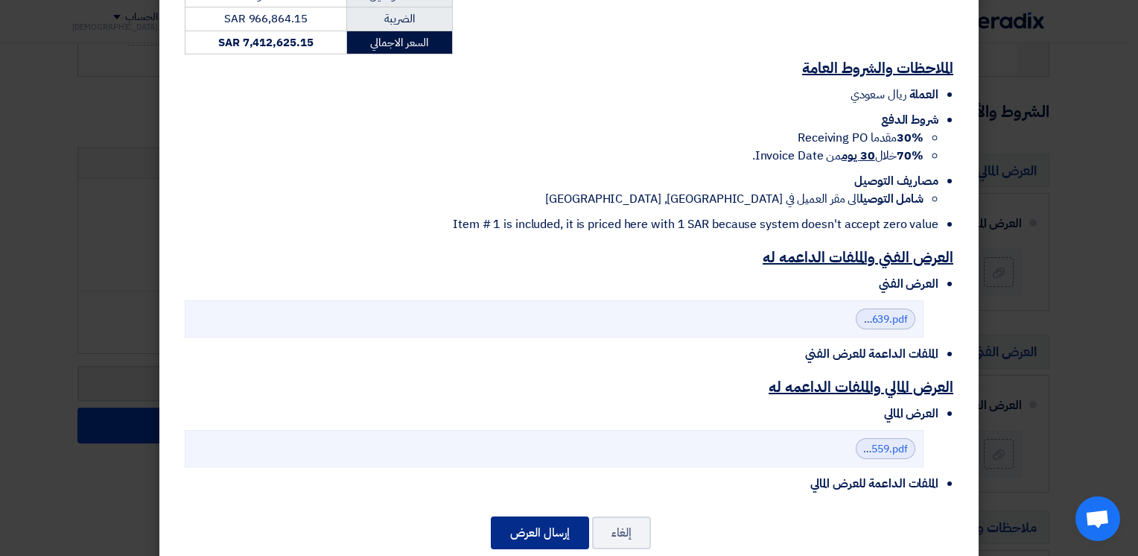
click at [551, 516] on button "إرسال العرض" at bounding box center [540, 532] width 98 height 33
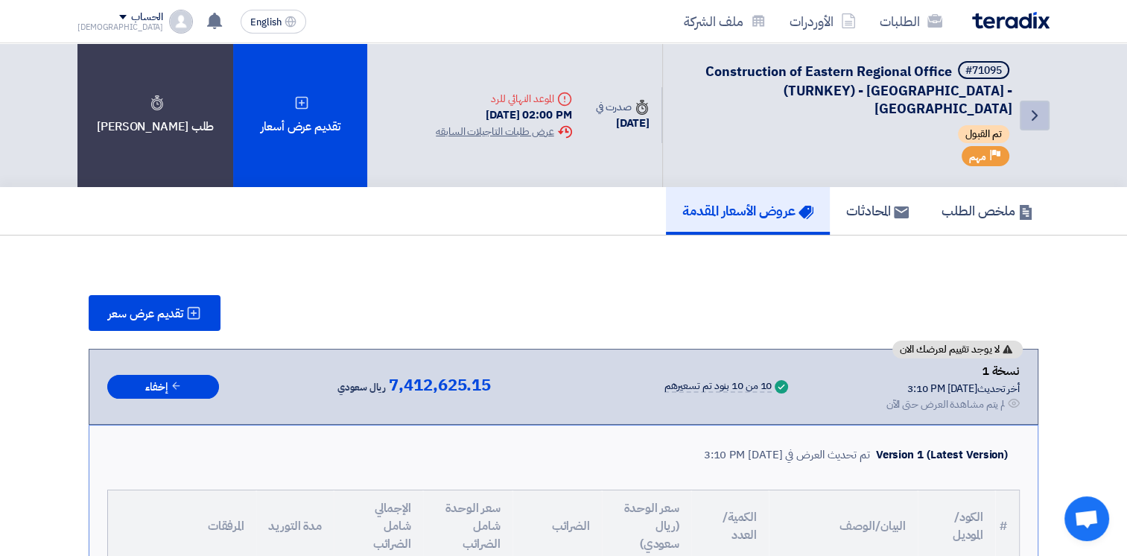
click at [1035, 108] on icon "Back" at bounding box center [1035, 116] width 18 height 18
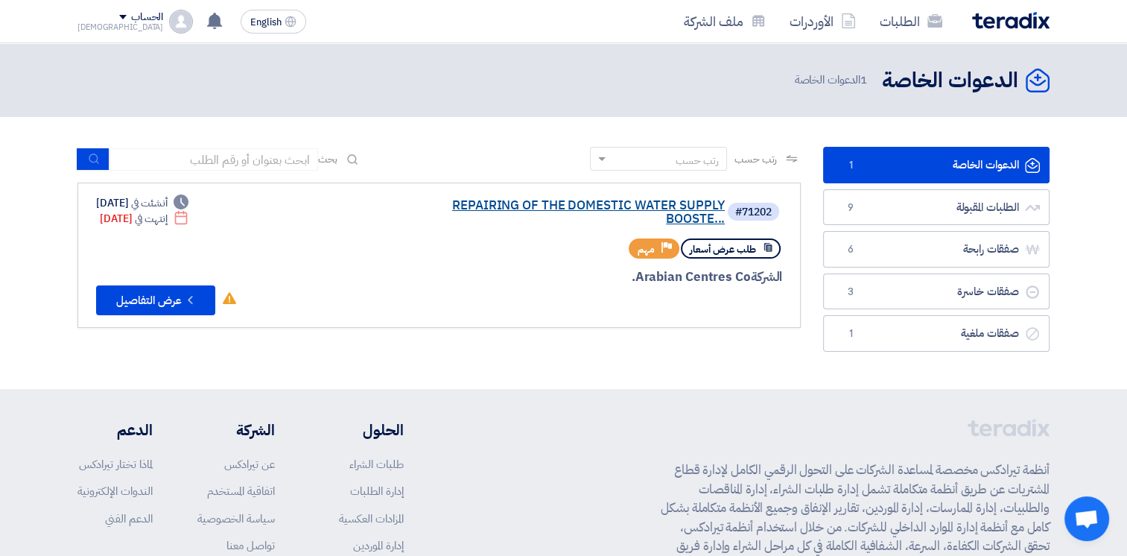
click at [682, 206] on link "REPAIRING OF THE DOMESTIC WATER SUPPLY BOOSTE..." at bounding box center [576, 212] width 298 height 27
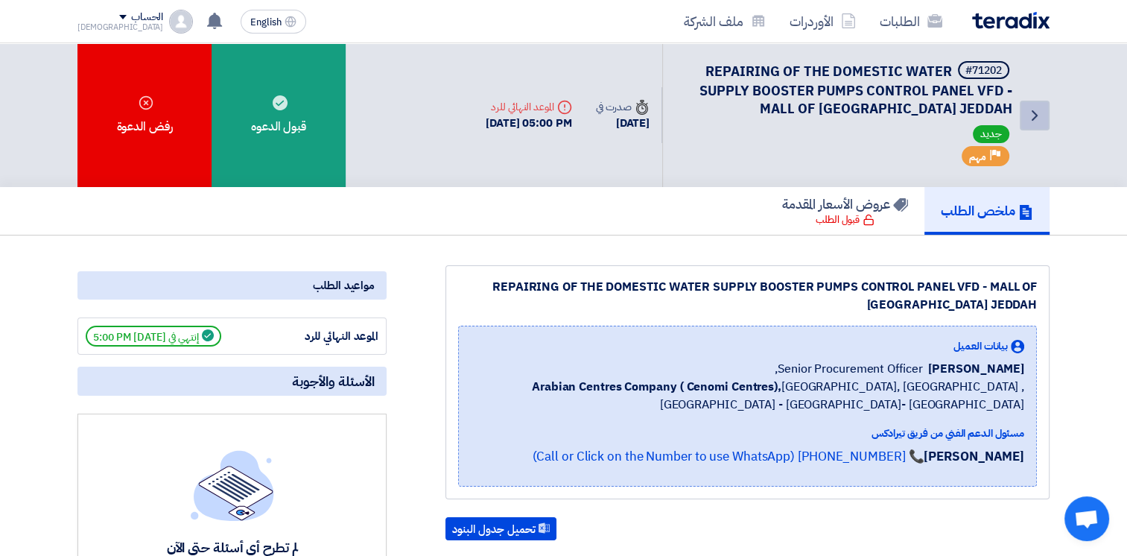
click at [1032, 116] on icon "Back" at bounding box center [1035, 116] width 18 height 18
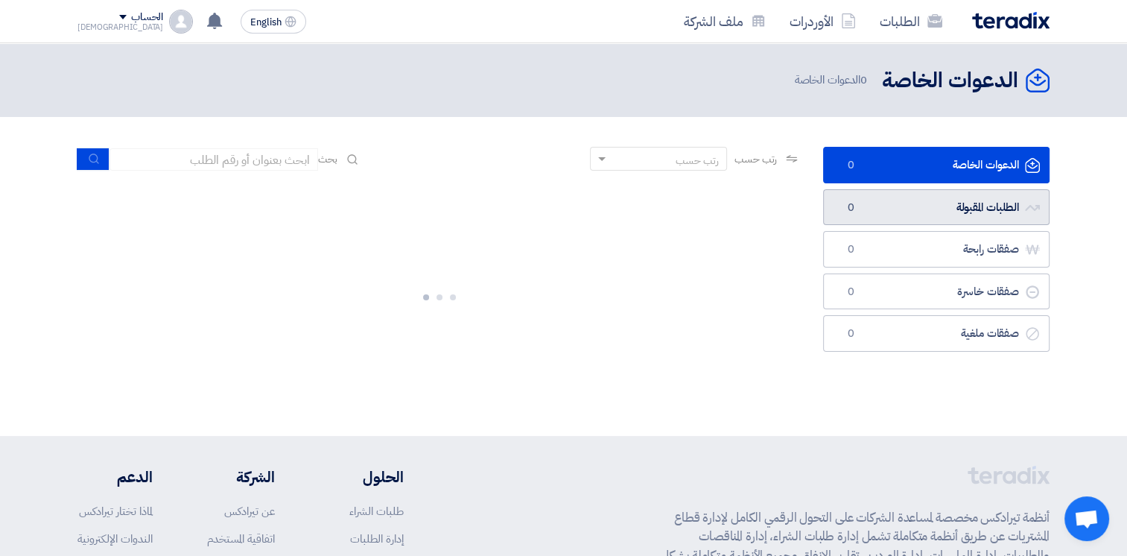
click at [988, 201] on link "الطلبات المقبولة الطلبات المقبولة 0" at bounding box center [936, 207] width 226 height 36
